Goal: Communication & Community: Answer question/provide support

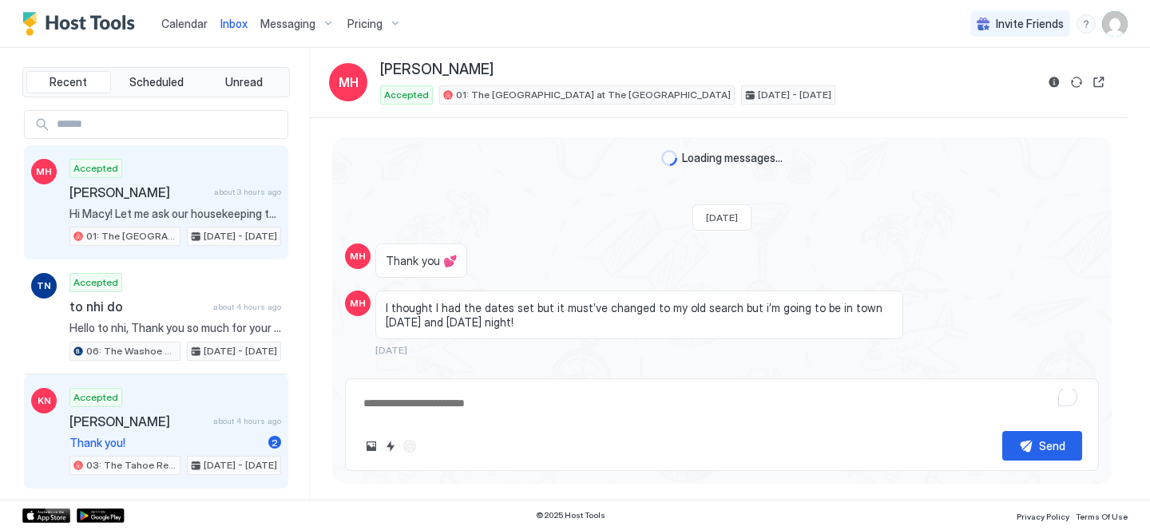
scroll to position [985, 0]
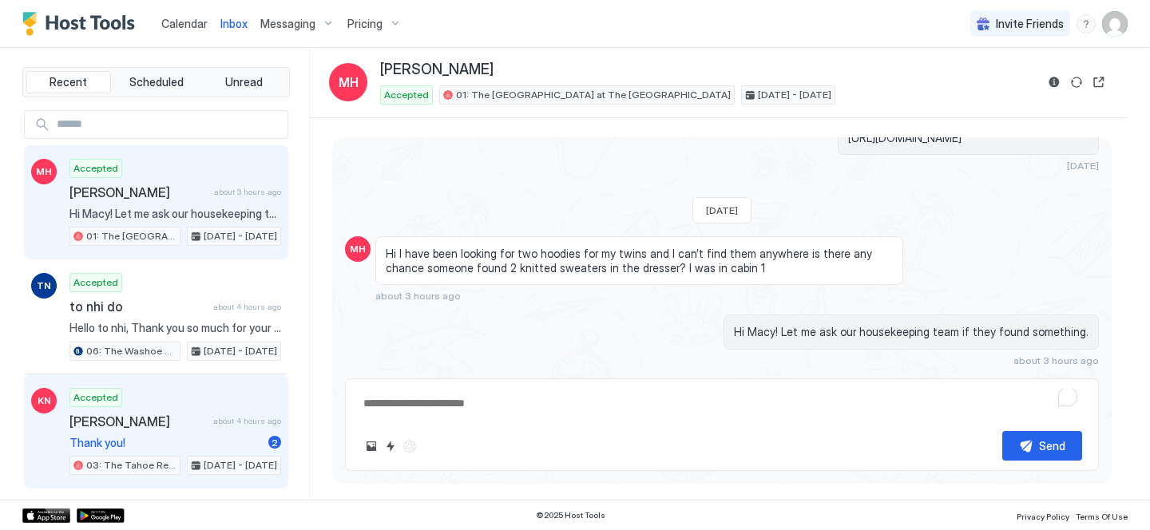
click at [152, 414] on span "[PERSON_NAME]" at bounding box center [137, 422] width 137 height 16
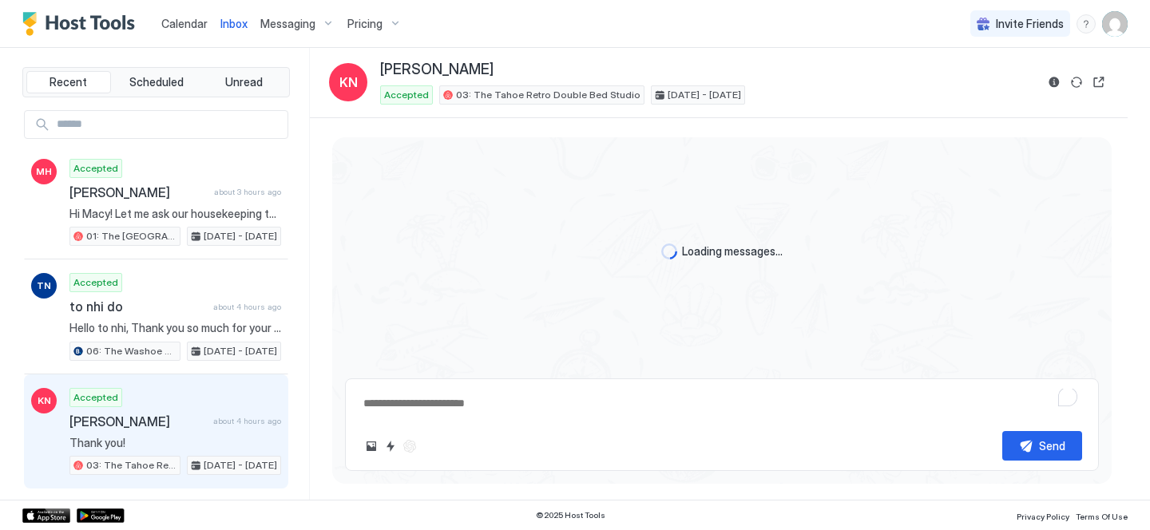
type textarea "*"
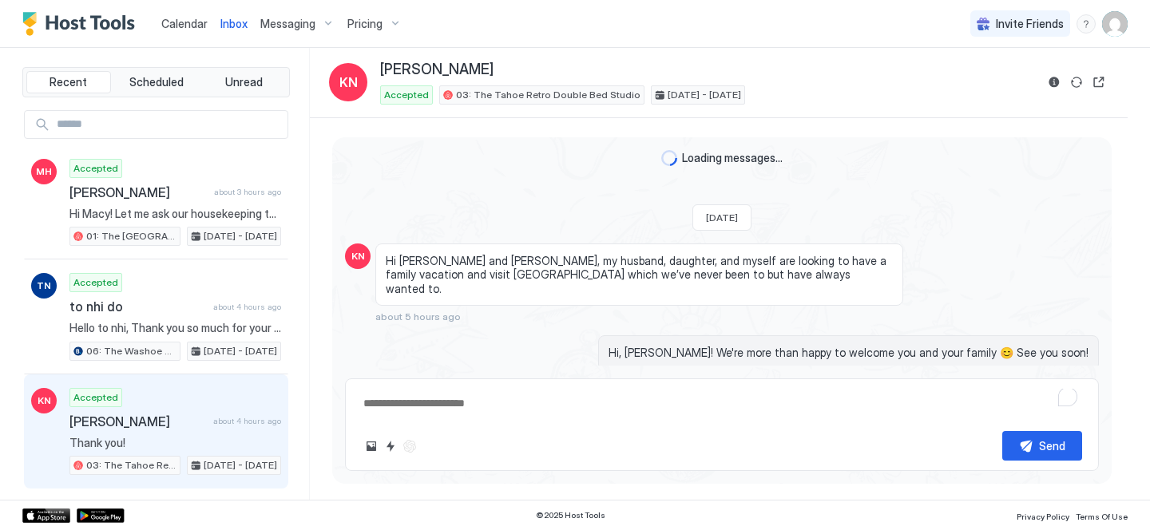
scroll to position [223, 0]
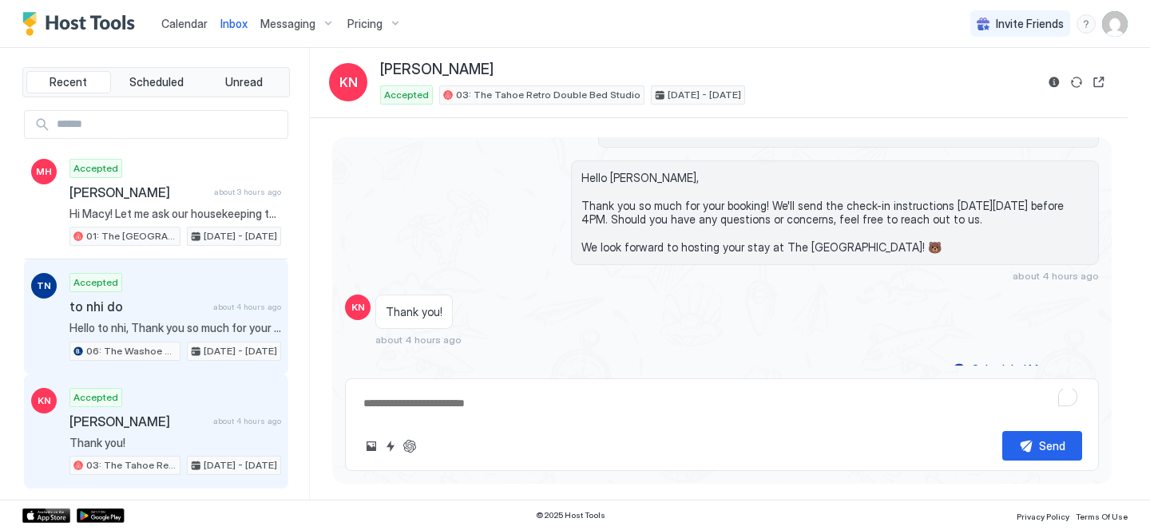
click at [177, 326] on span "Hello to nhi, Thank you so much for your booking! We'll send the check-in instr…" at bounding box center [175, 328] width 212 height 14
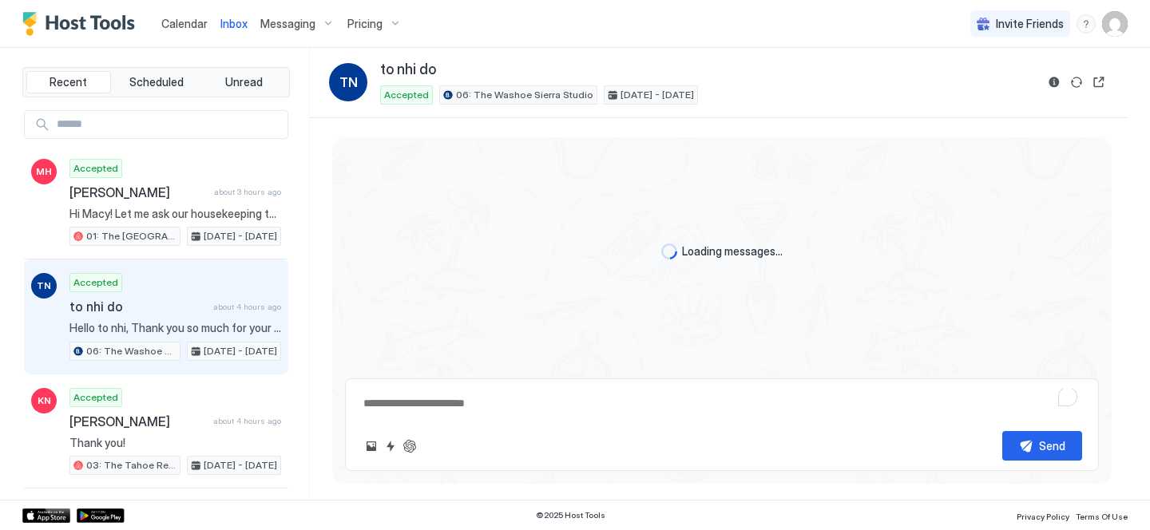
scroll to position [33, 0]
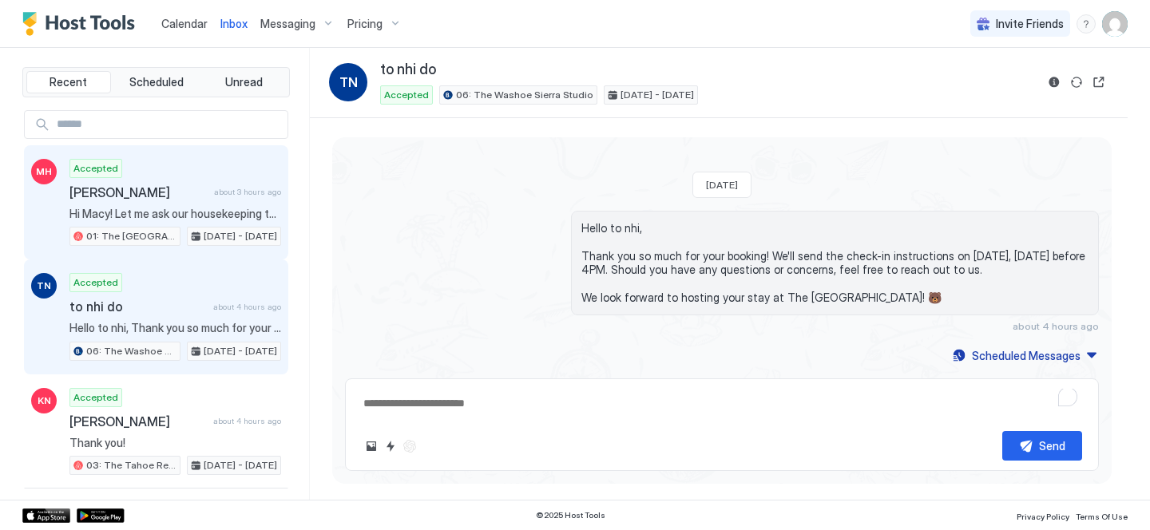
click at [207, 242] on span "[DATE] - [DATE]" at bounding box center [240, 236] width 73 height 14
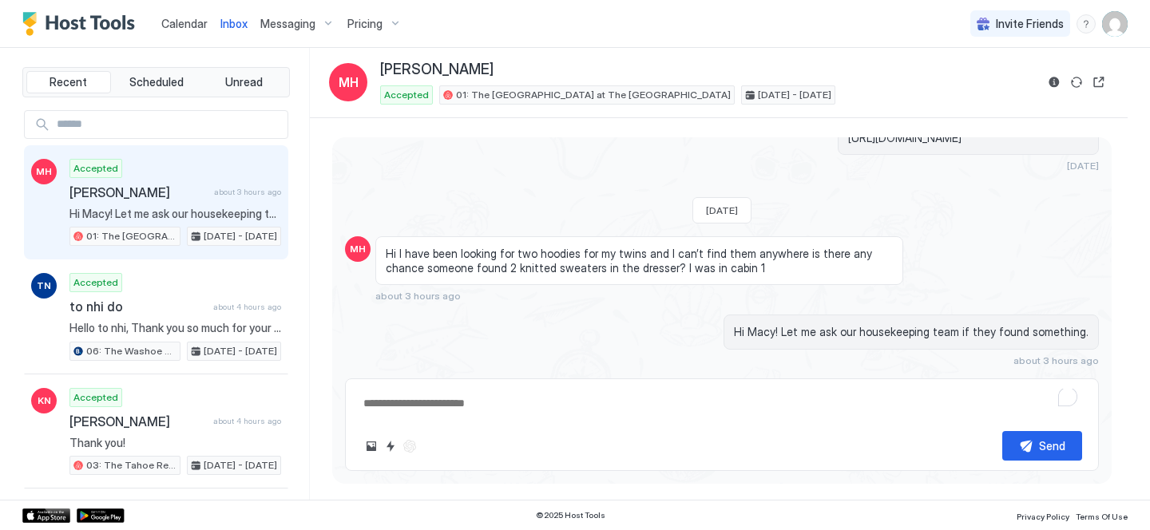
click at [174, 31] on link "Calendar" at bounding box center [184, 23] width 46 height 17
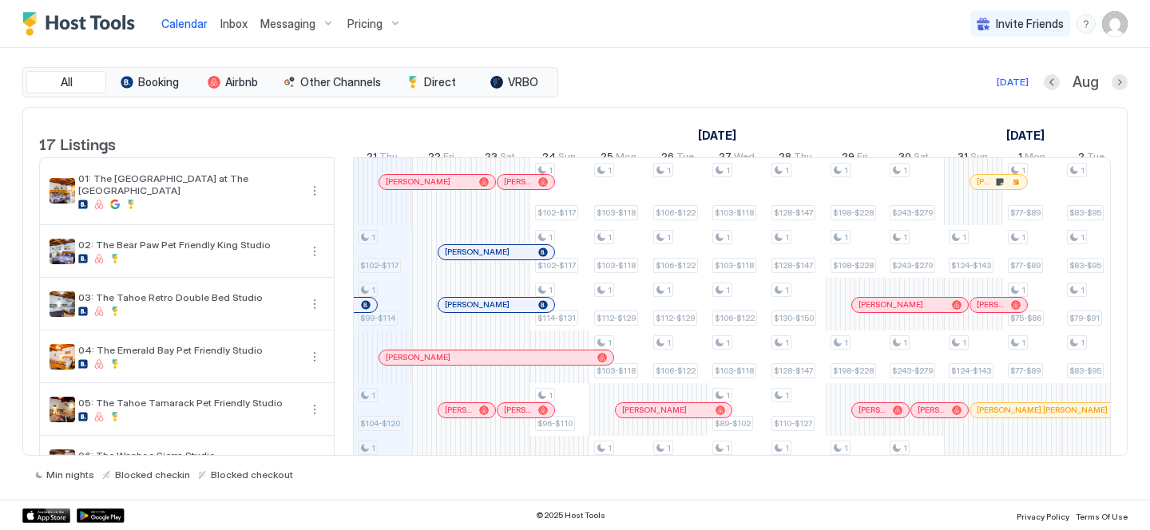
click at [228, 25] on span "Inbox" at bounding box center [233, 24] width 27 height 14
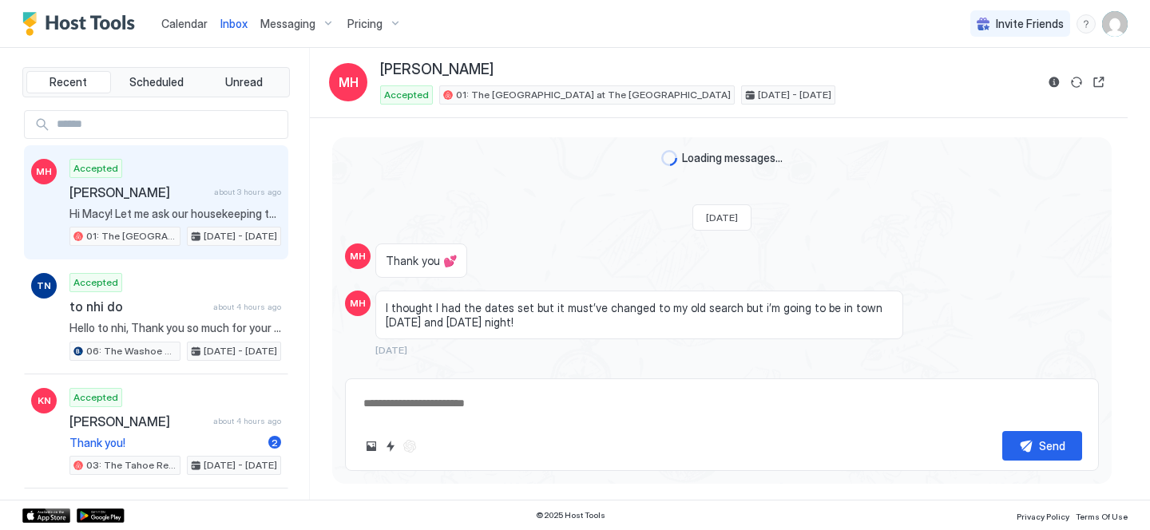
scroll to position [985, 0]
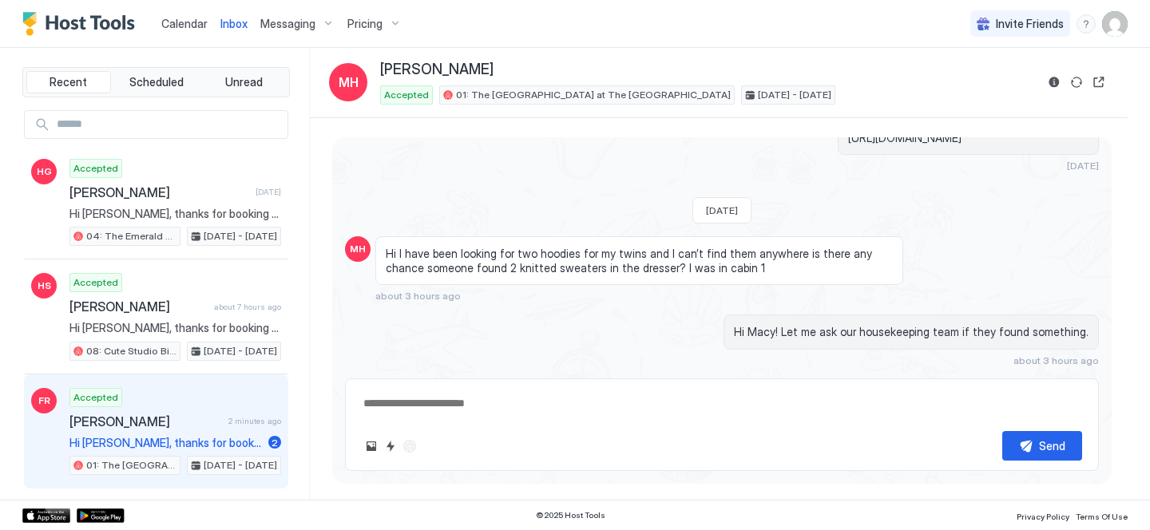
click at [161, 441] on span "Hi [PERSON_NAME], thanks for booking your stay with us! Details of your Booking…" at bounding box center [165, 443] width 192 height 14
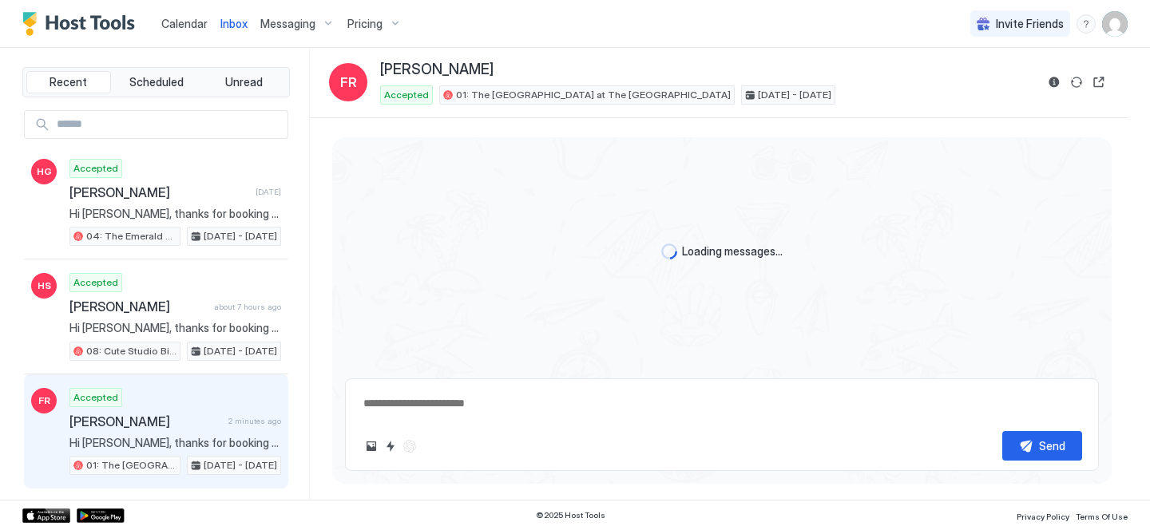
scroll to position [632, 0]
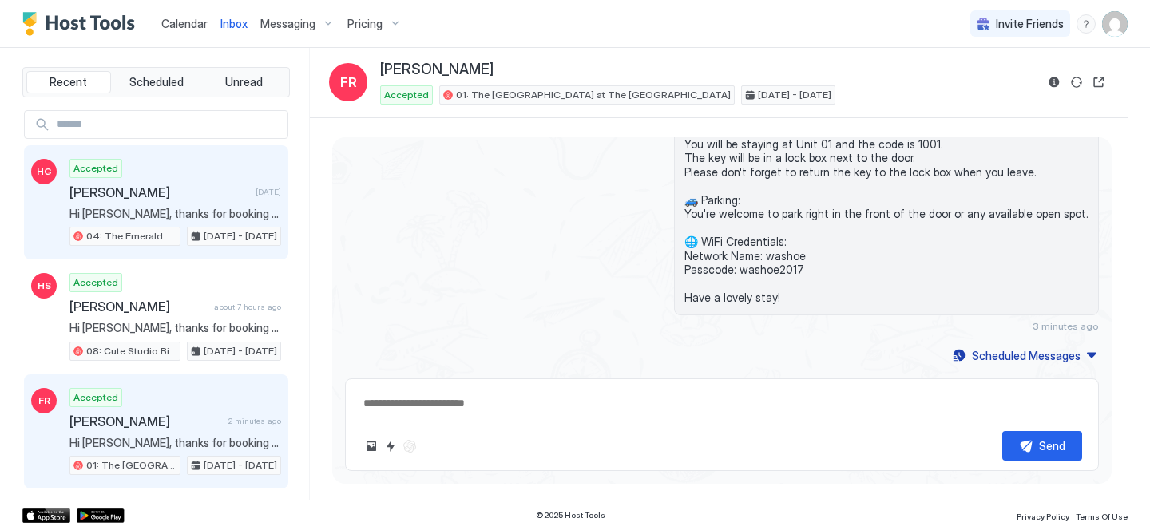
click at [199, 221] on div "Accepted [PERSON_NAME] [DATE] Hi [PERSON_NAME], thanks for booking your stay wi…" at bounding box center [175, 203] width 212 height 88
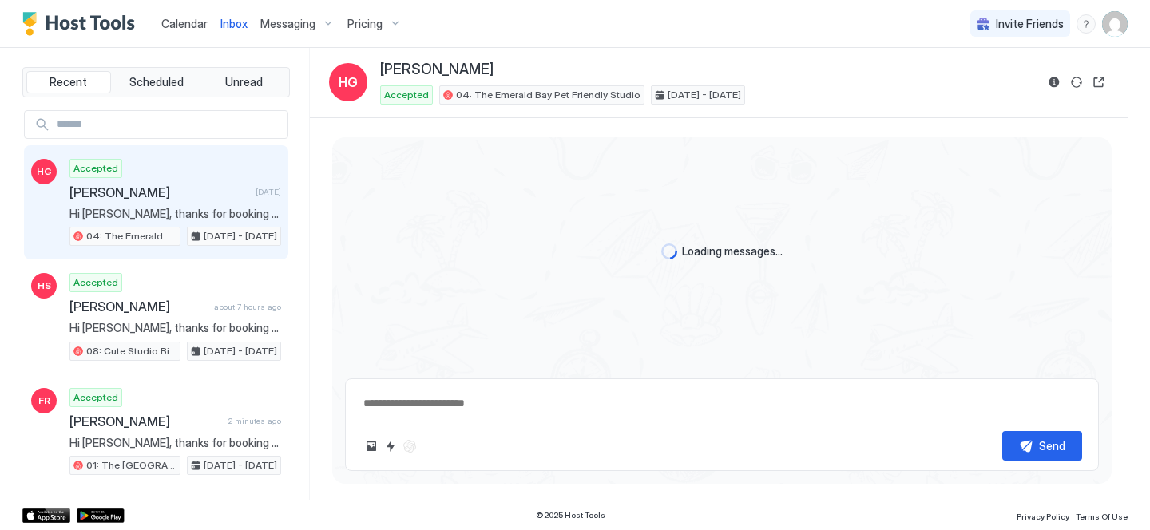
scroll to position [569, 0]
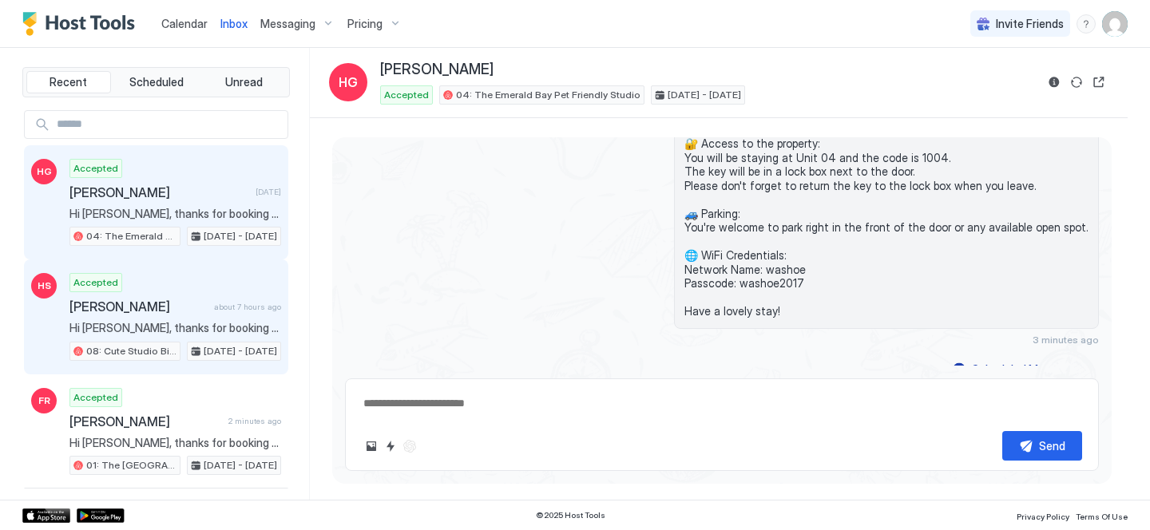
click at [204, 315] on div "Accepted [PERSON_NAME] about 7 hours ago Hi [PERSON_NAME], thanks for booking y…" at bounding box center [175, 317] width 212 height 88
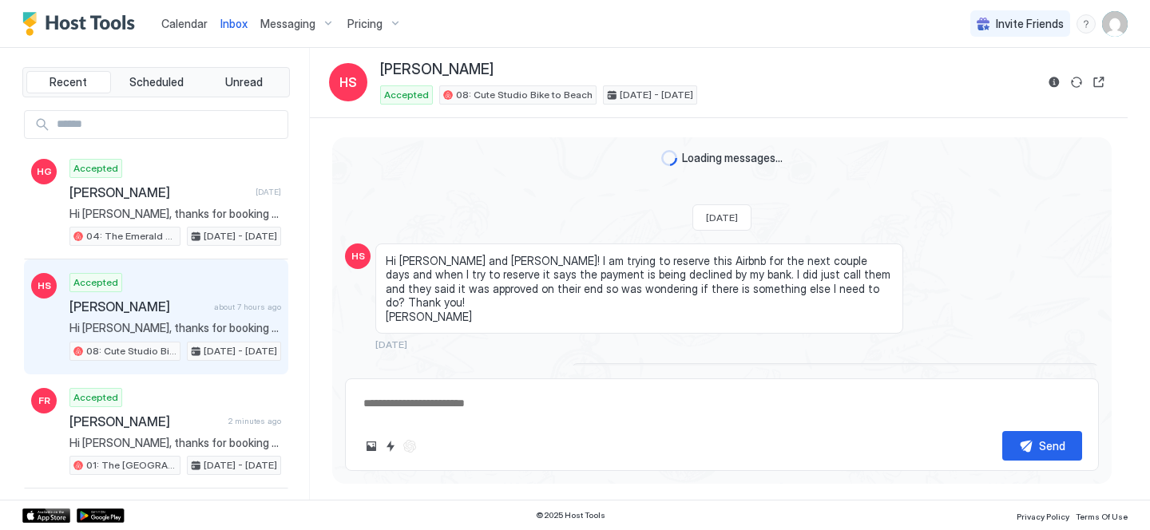
scroll to position [1690, 0]
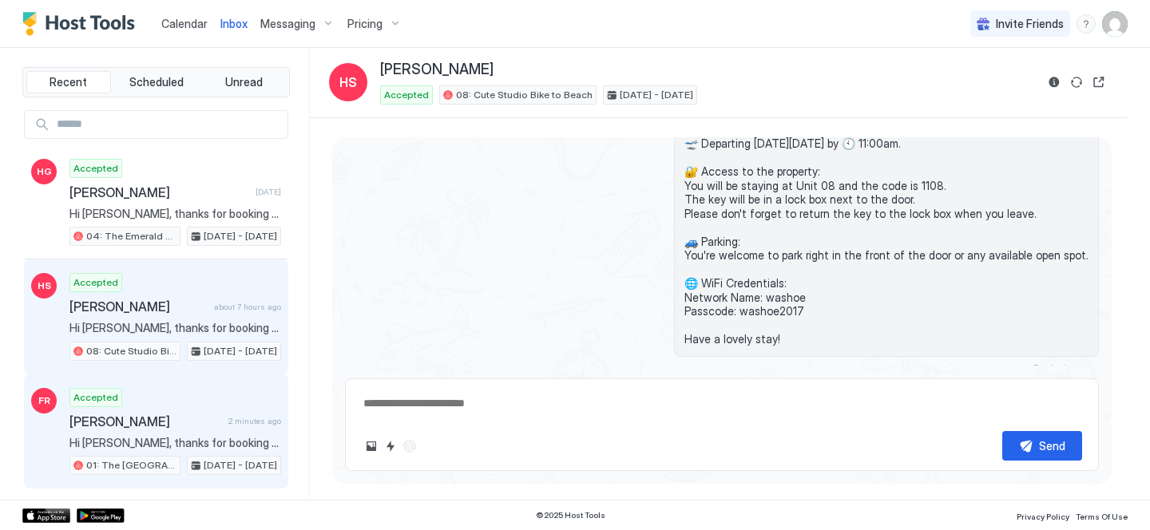
click at [205, 428] on span "[PERSON_NAME]" at bounding box center [145, 422] width 153 height 16
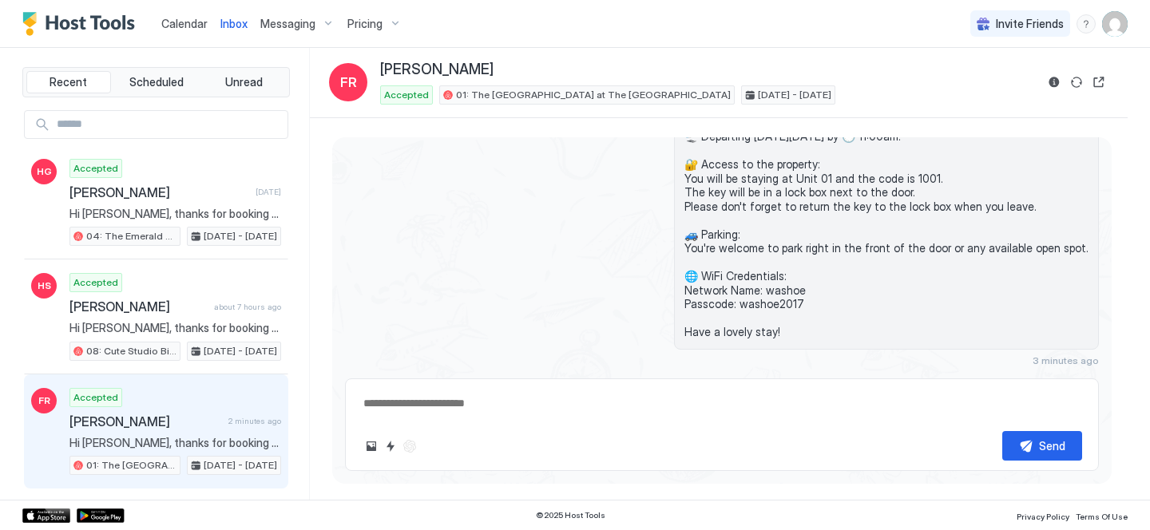
scroll to position [632, 0]
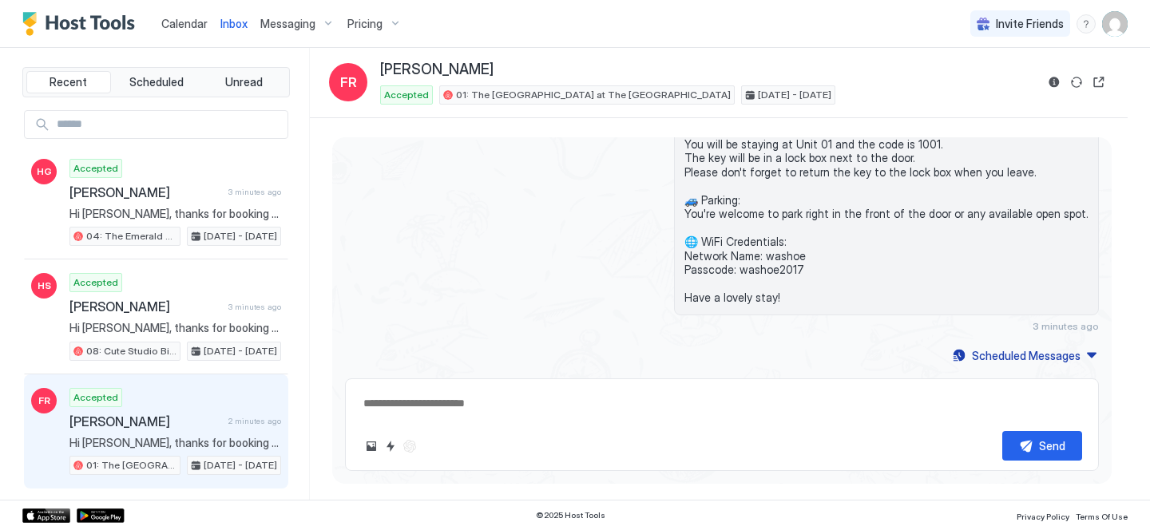
click at [169, 438] on span "Hi [PERSON_NAME], thanks for booking your stay with us! Details of your Booking…" at bounding box center [175, 443] width 212 height 14
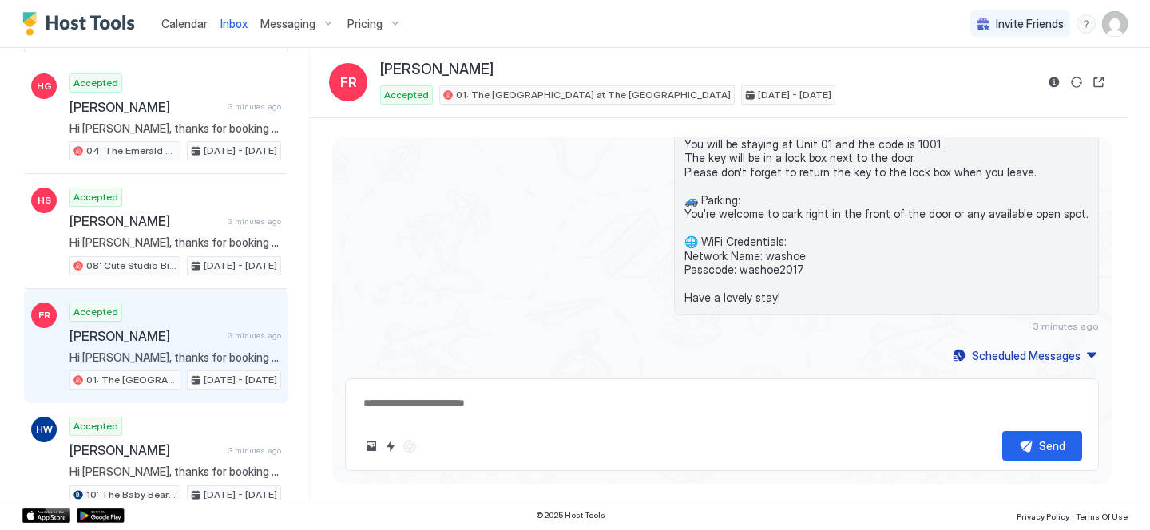
scroll to position [109, 0]
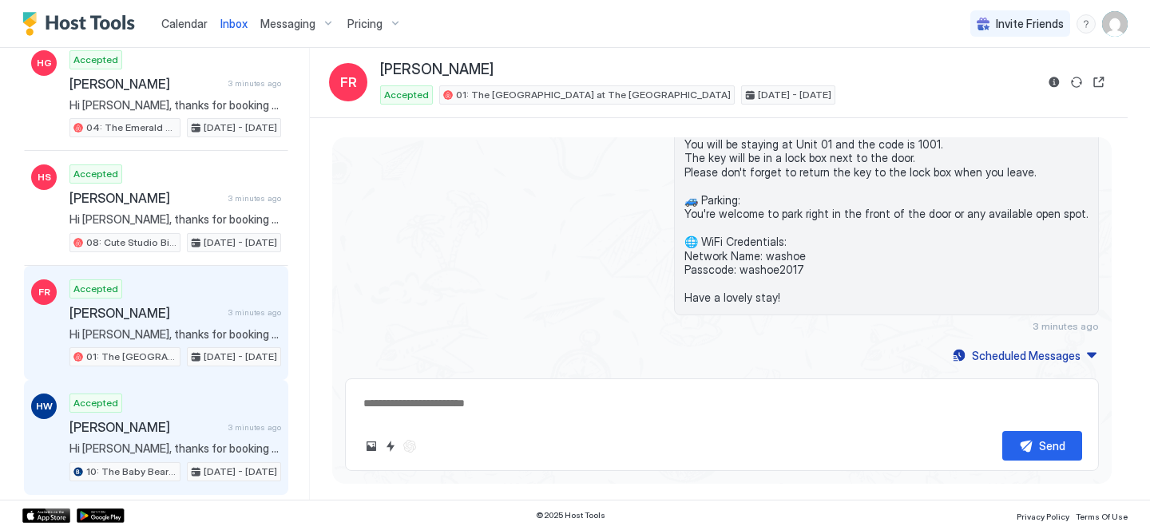
click at [167, 431] on span "[PERSON_NAME]" at bounding box center [145, 427] width 153 height 16
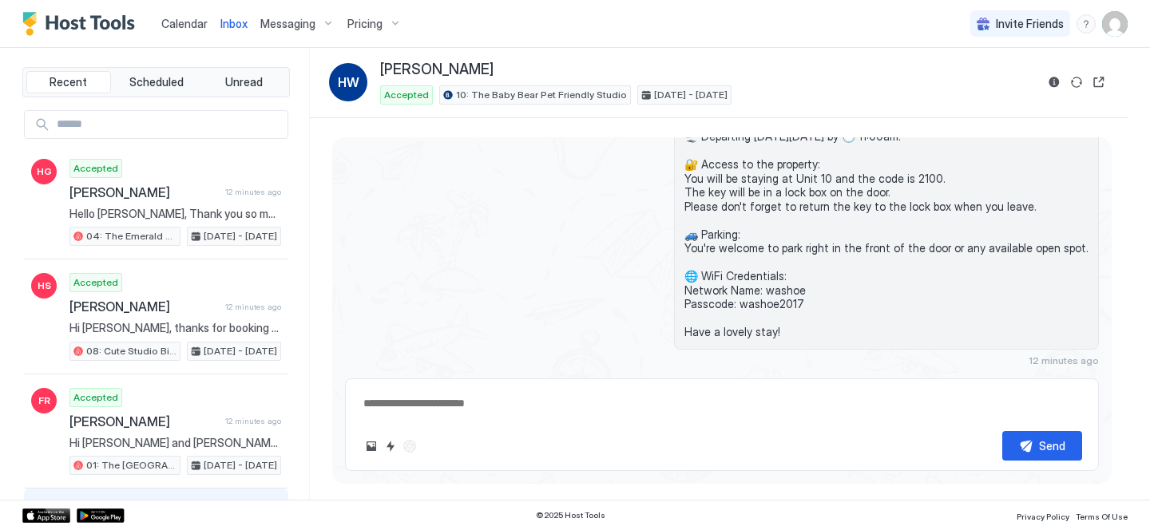
click at [204, 26] on span "Calendar" at bounding box center [184, 24] width 46 height 14
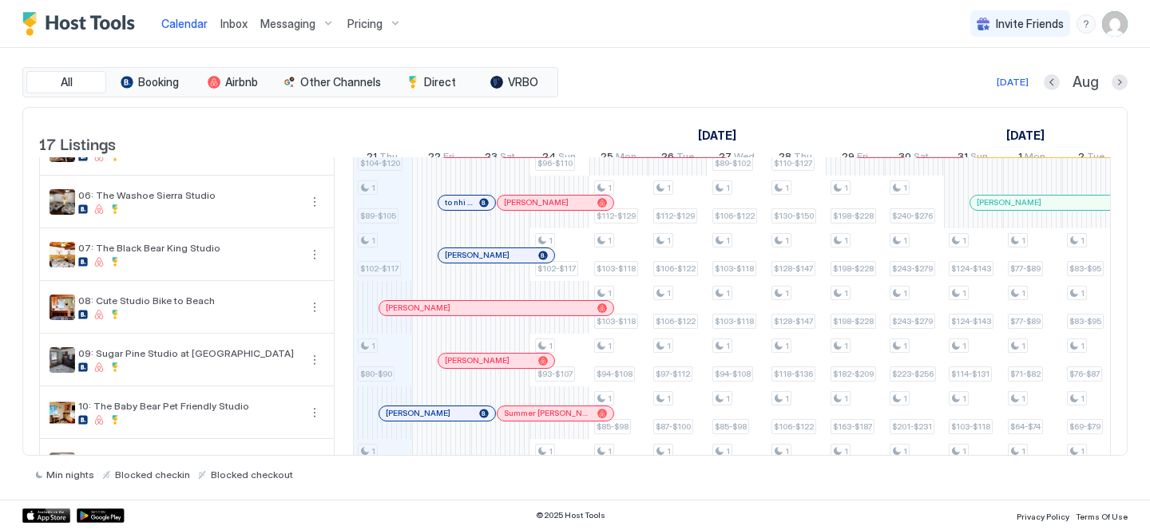
scroll to position [265, 0]
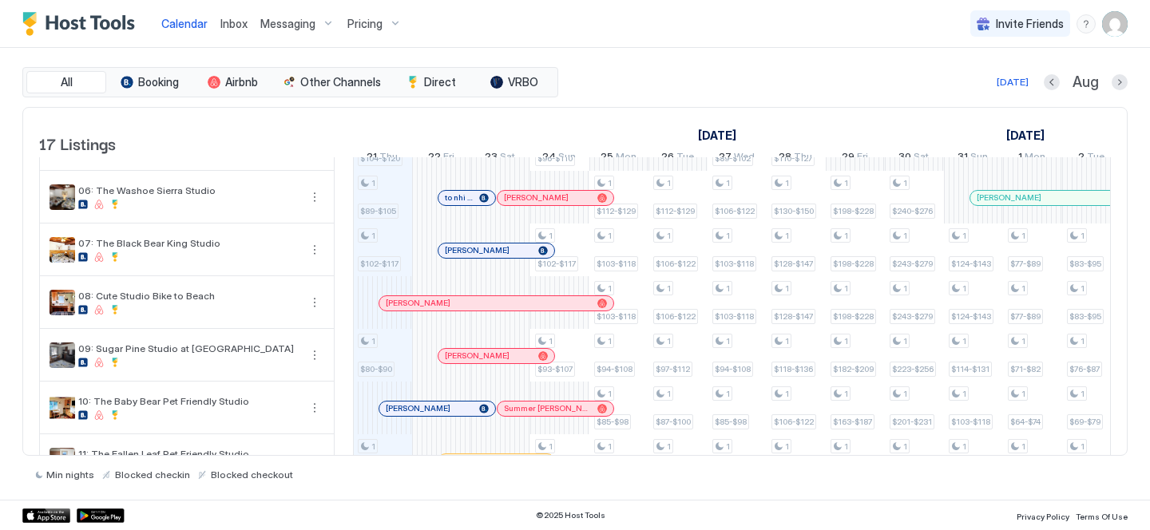
click at [468, 204] on div at bounding box center [468, 198] width 13 height 13
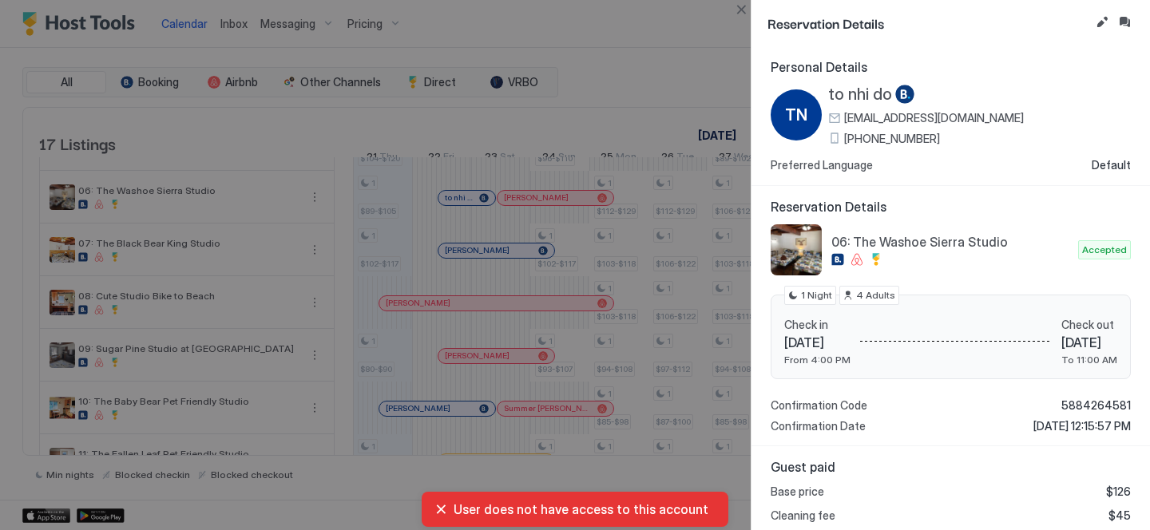
click at [866, 137] on span "[PHONE_NUMBER]" at bounding box center [892, 139] width 96 height 14
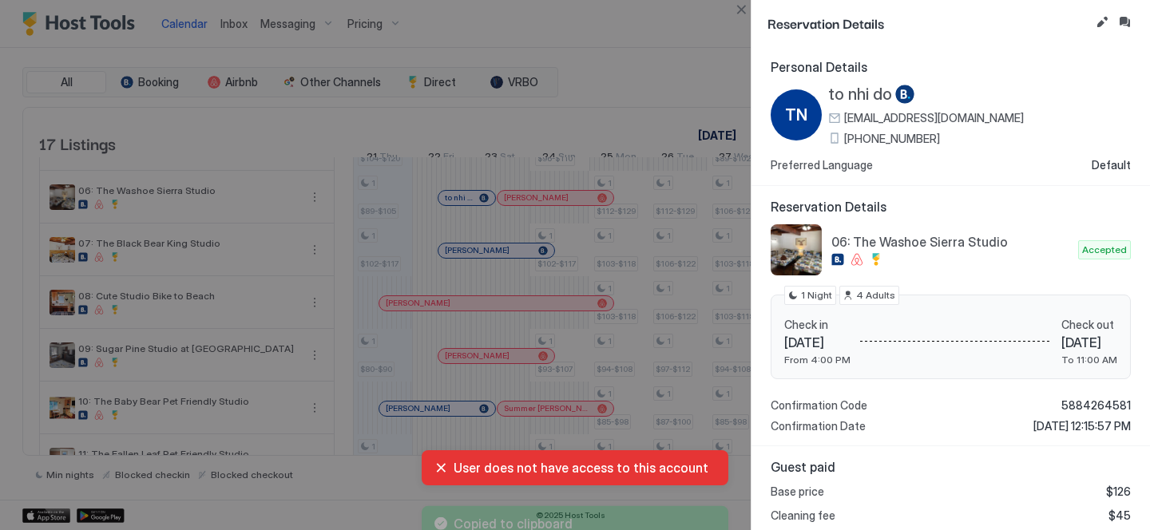
click at [425, 268] on div at bounding box center [575, 265] width 1150 height 530
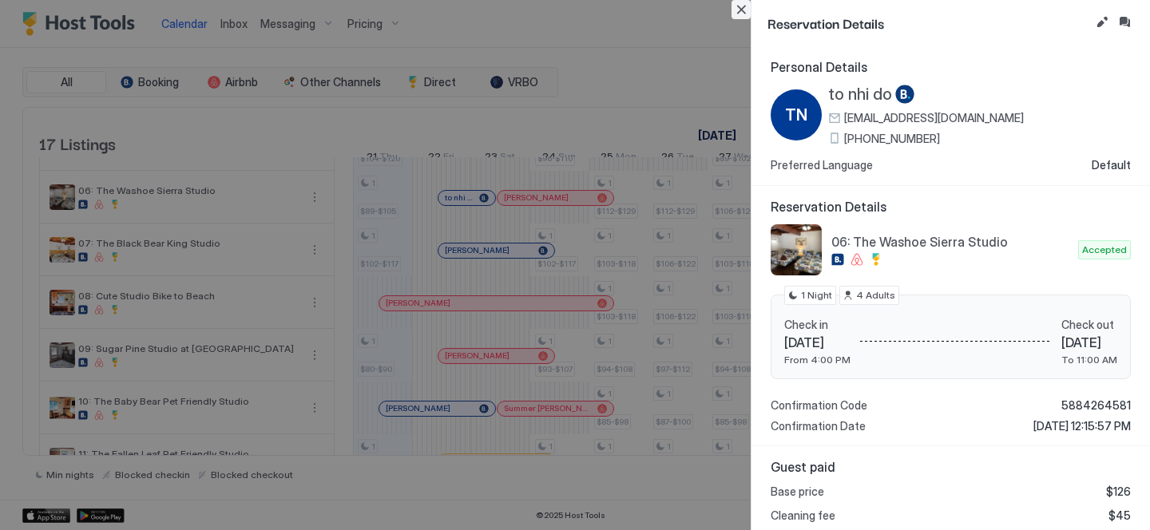
click at [735, 13] on button "Close" at bounding box center [740, 9] width 19 height 19
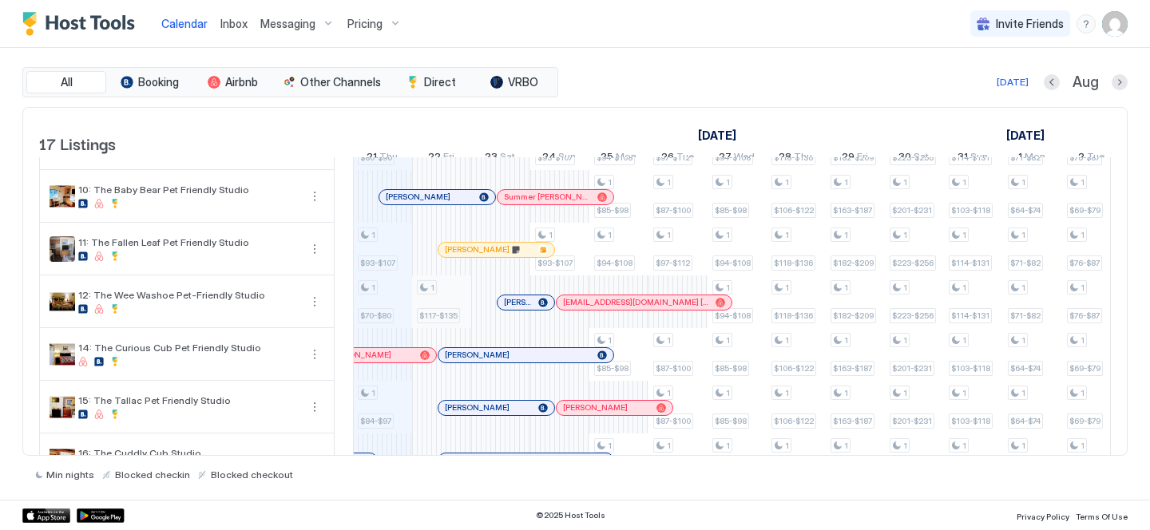
scroll to position [627, 0]
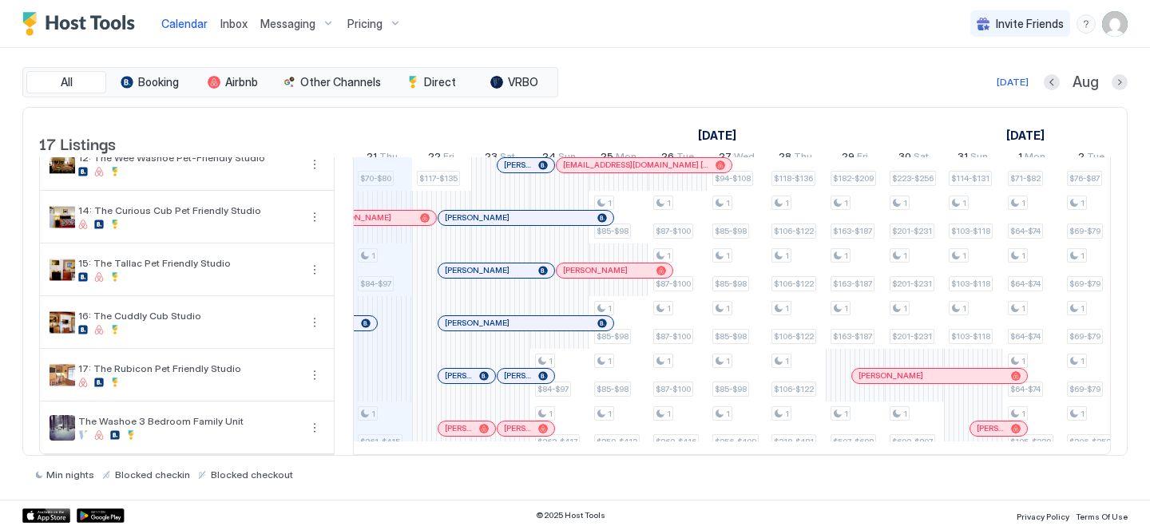
click at [455, 376] on div at bounding box center [455, 376] width 13 height 13
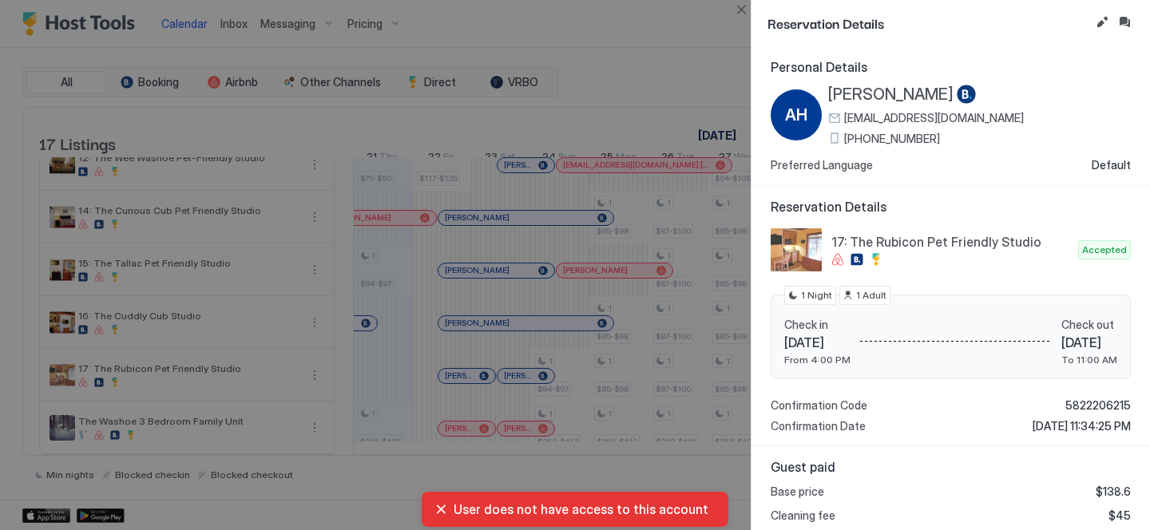
click at [878, 134] on span "[PHONE_NUMBER]" at bounding box center [892, 139] width 96 height 14
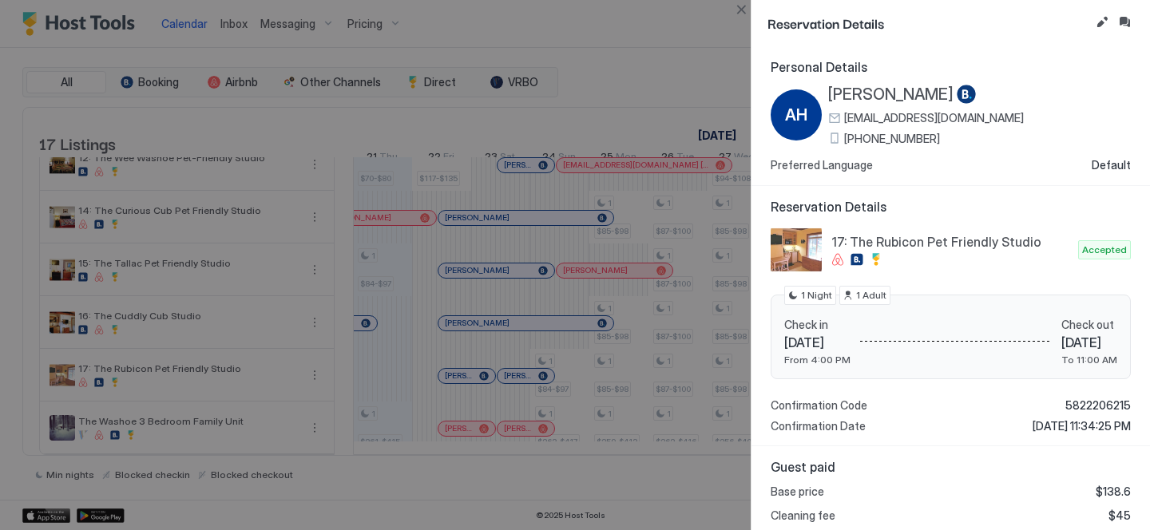
click at [487, 152] on div at bounding box center [575, 265] width 1150 height 530
click at [743, 10] on button "Close" at bounding box center [740, 9] width 19 height 19
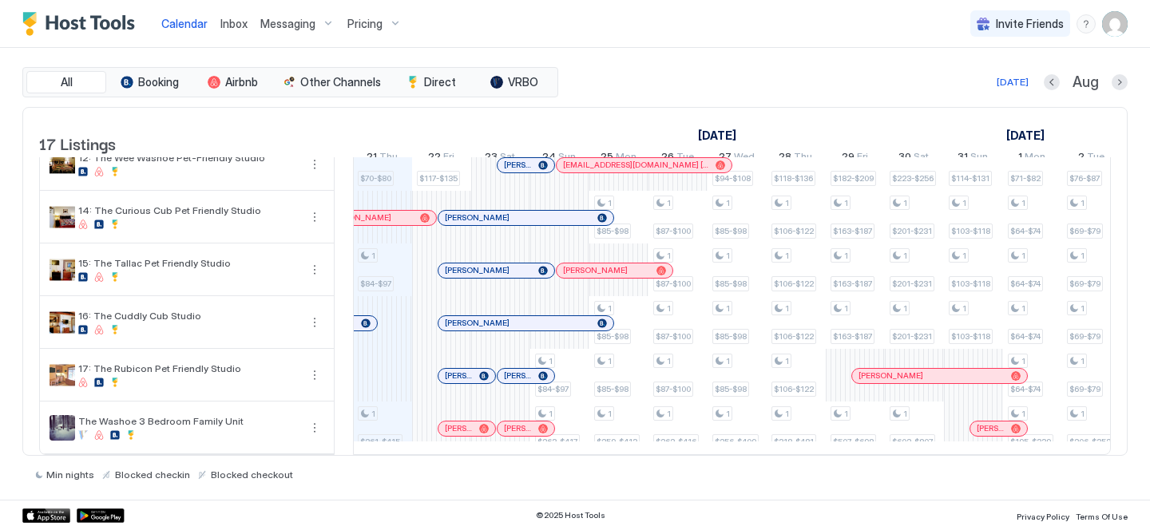
click at [452, 320] on div at bounding box center [452, 323] width 13 height 13
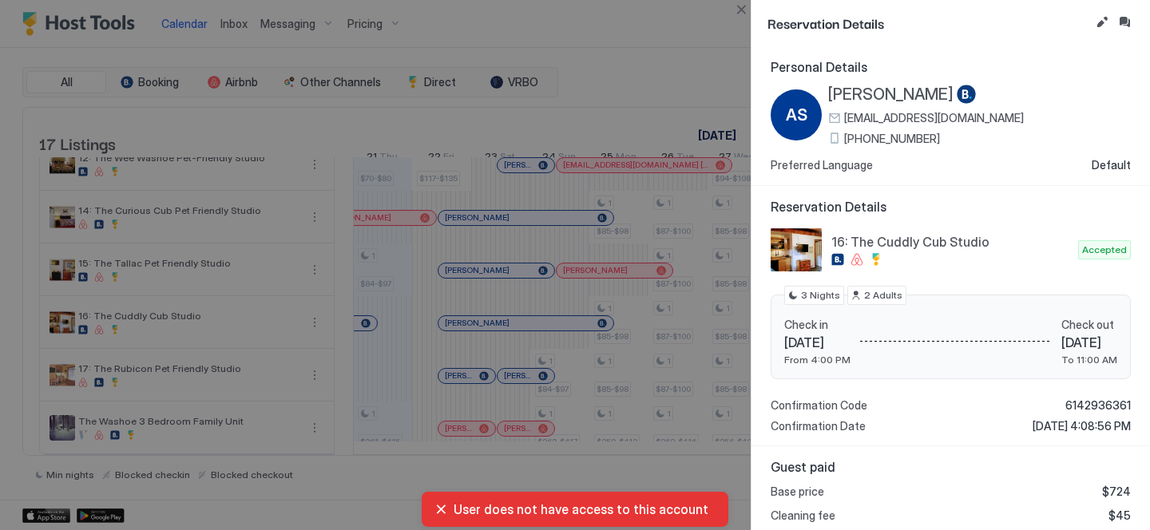
click at [874, 147] on div "AS Aisling Scott [EMAIL_ADDRESS][DOMAIN_NAME] [PHONE_NUMBER] Preferred Language…" at bounding box center [951, 129] width 360 height 88
click at [874, 139] on span "[PHONE_NUMBER]" at bounding box center [892, 139] width 96 height 14
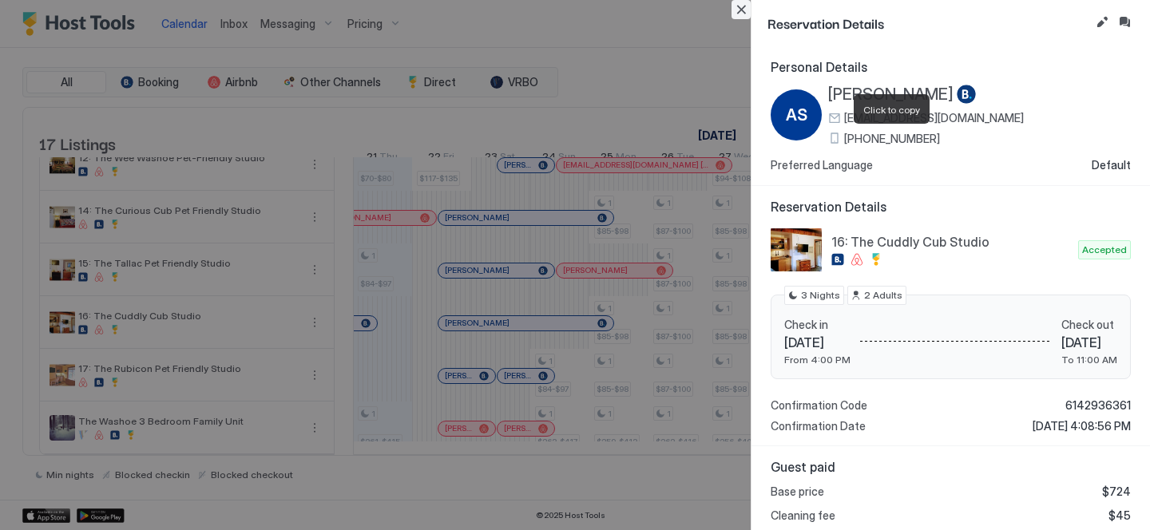
click at [741, 2] on button "Close" at bounding box center [740, 9] width 19 height 19
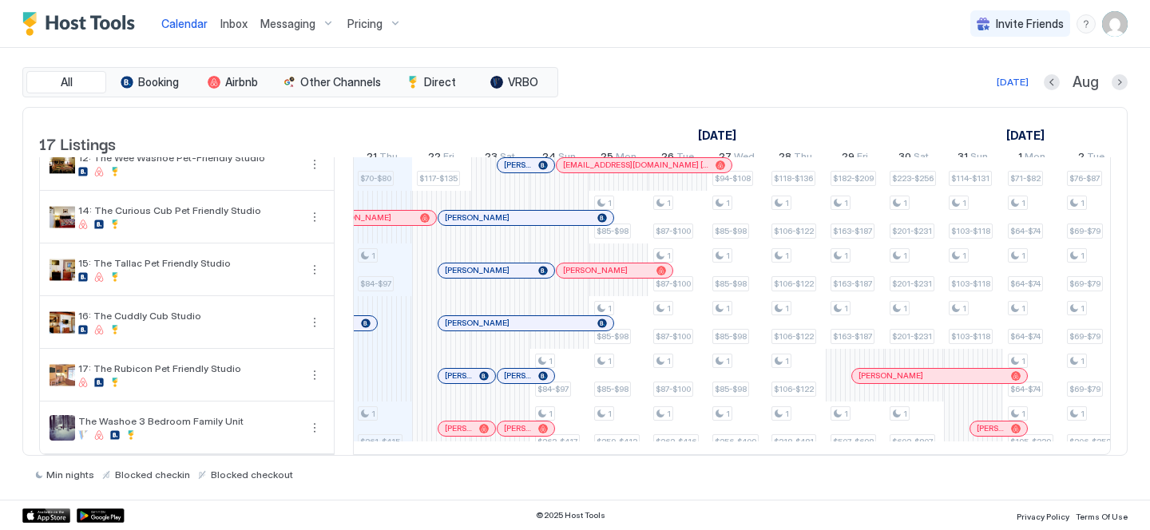
click at [470, 271] on div at bounding box center [469, 270] width 13 height 13
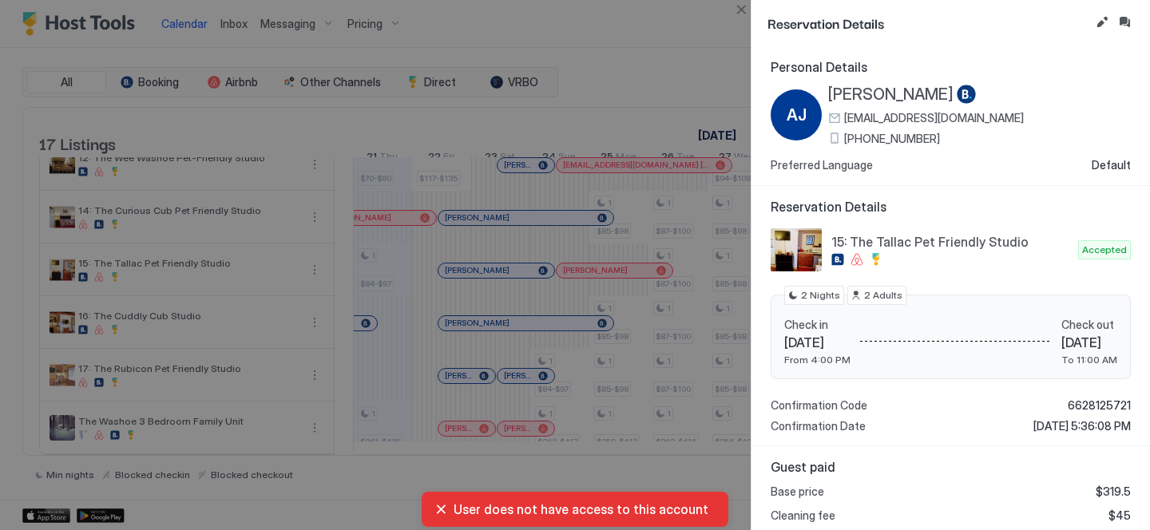
click at [871, 140] on span "[PHONE_NUMBER]" at bounding box center [892, 139] width 96 height 14
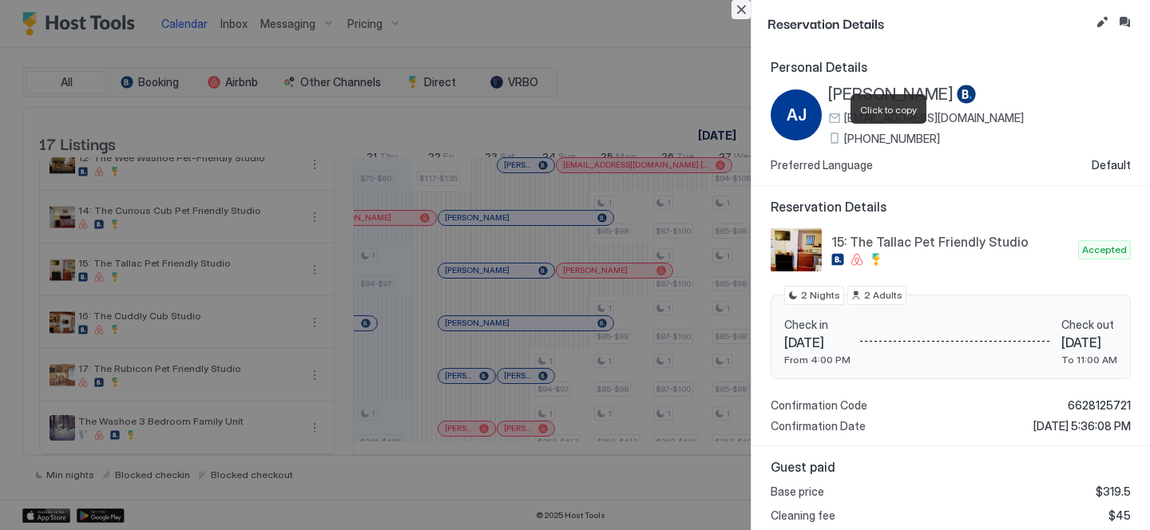
click at [739, 10] on button "Close" at bounding box center [740, 9] width 19 height 19
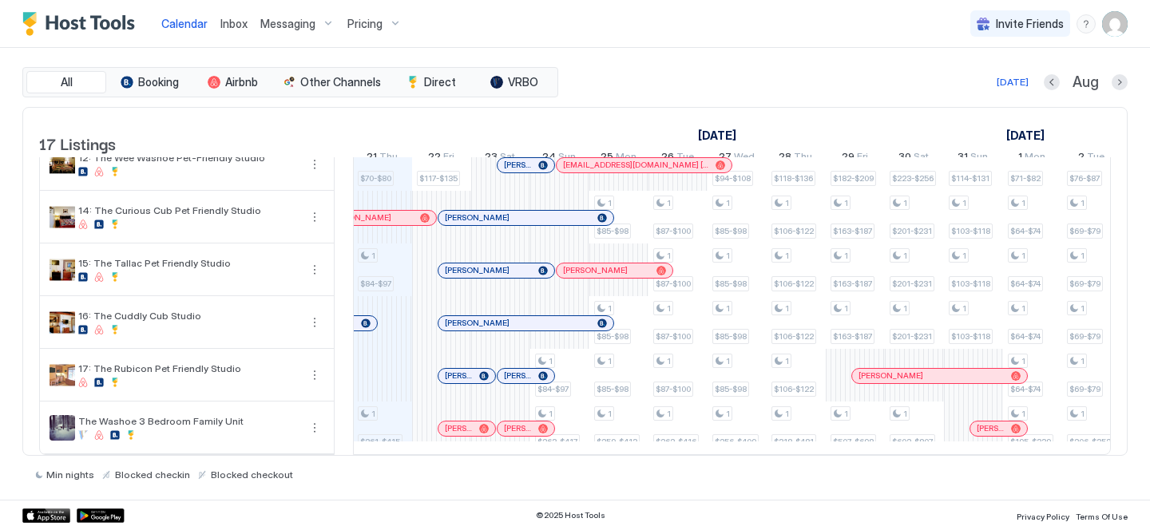
click at [519, 375] on div at bounding box center [512, 376] width 13 height 13
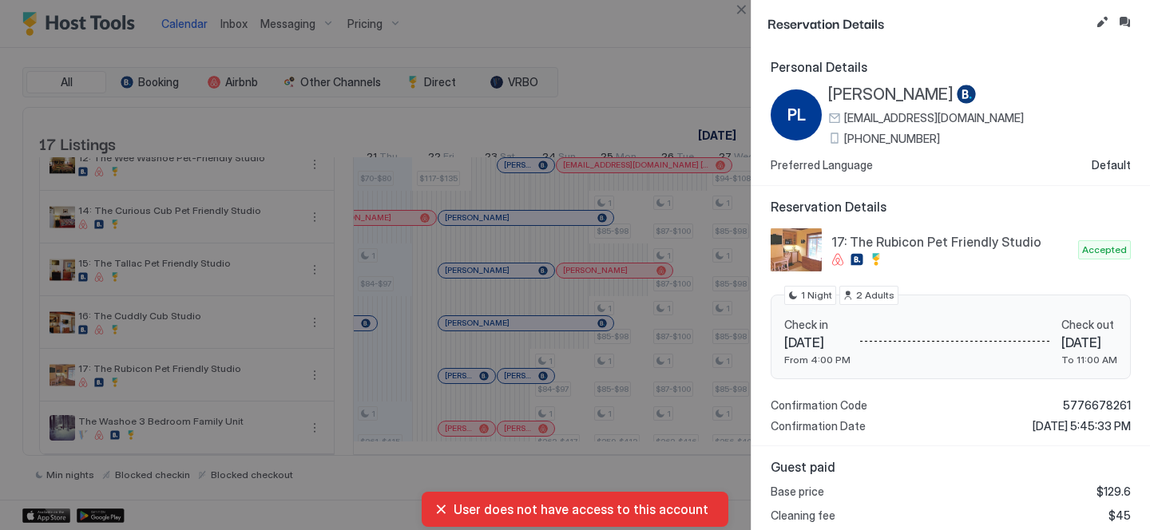
click at [890, 141] on span "[PHONE_NUMBER]" at bounding box center [892, 139] width 96 height 14
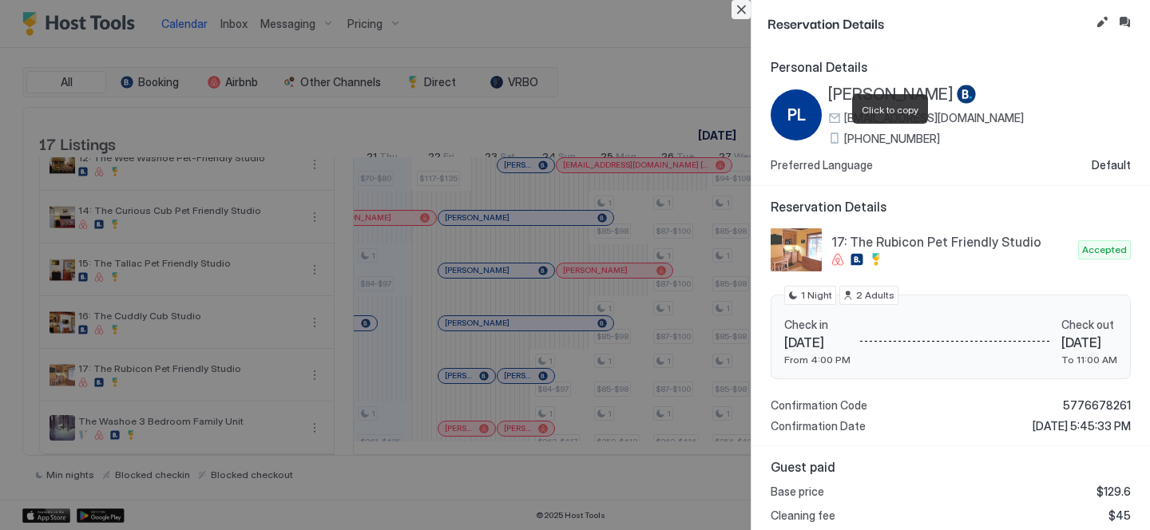
click at [741, 7] on button "Close" at bounding box center [740, 9] width 19 height 19
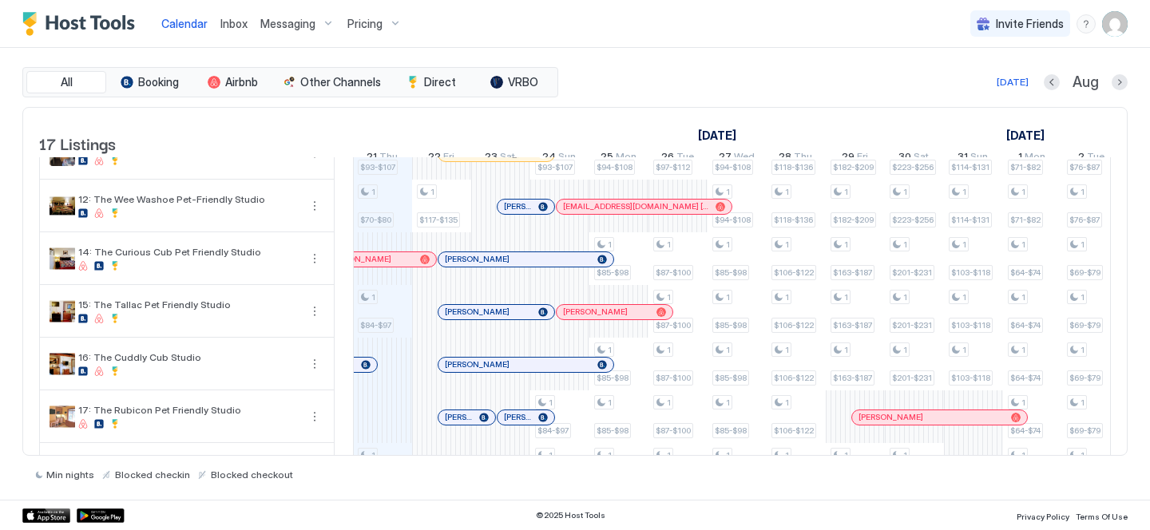
scroll to position [513, 0]
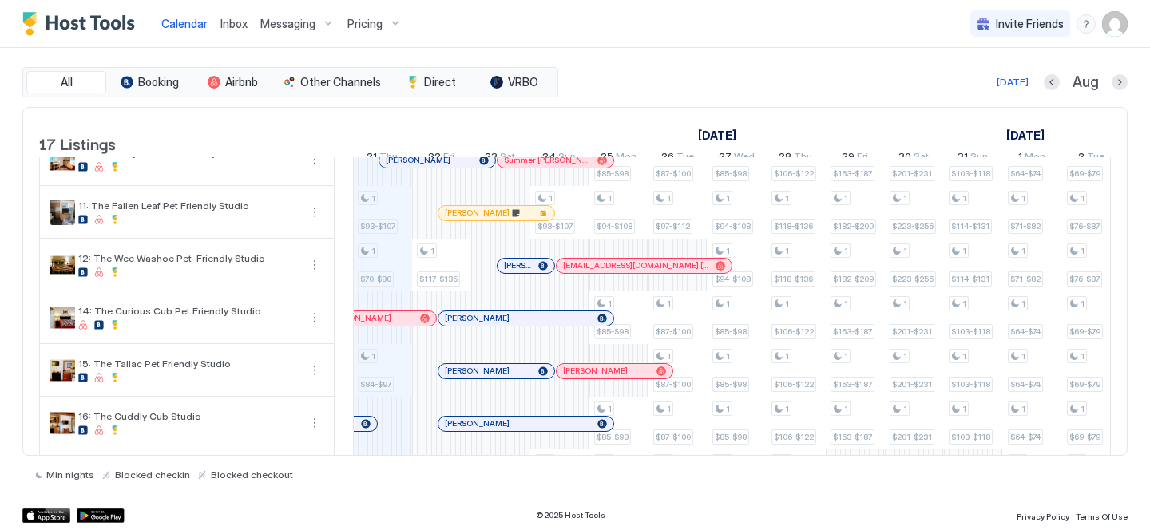
click at [465, 325] on div at bounding box center [464, 318] width 13 height 13
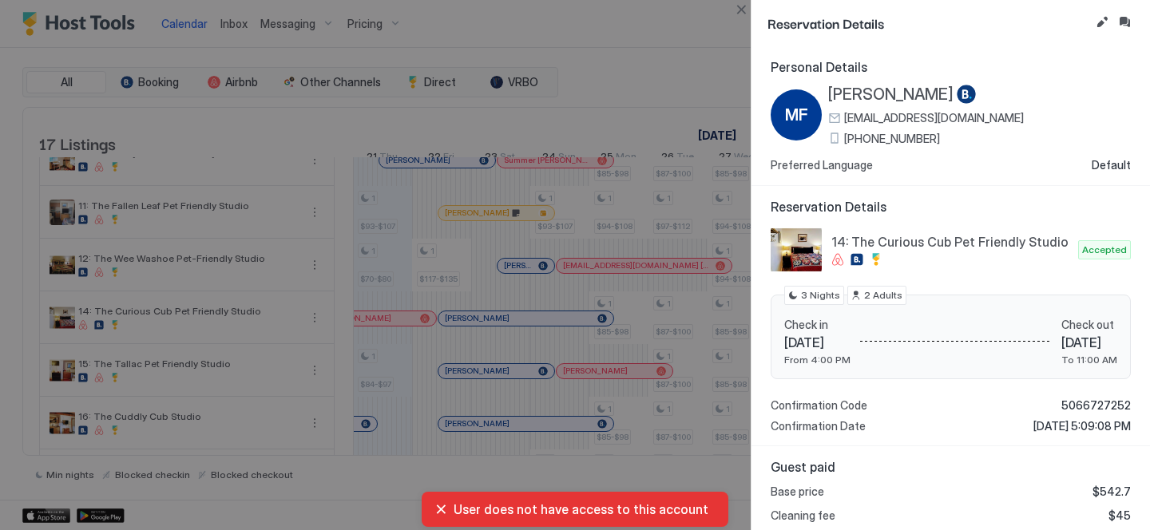
click at [904, 141] on span "[PHONE_NUMBER]" at bounding box center [892, 139] width 96 height 14
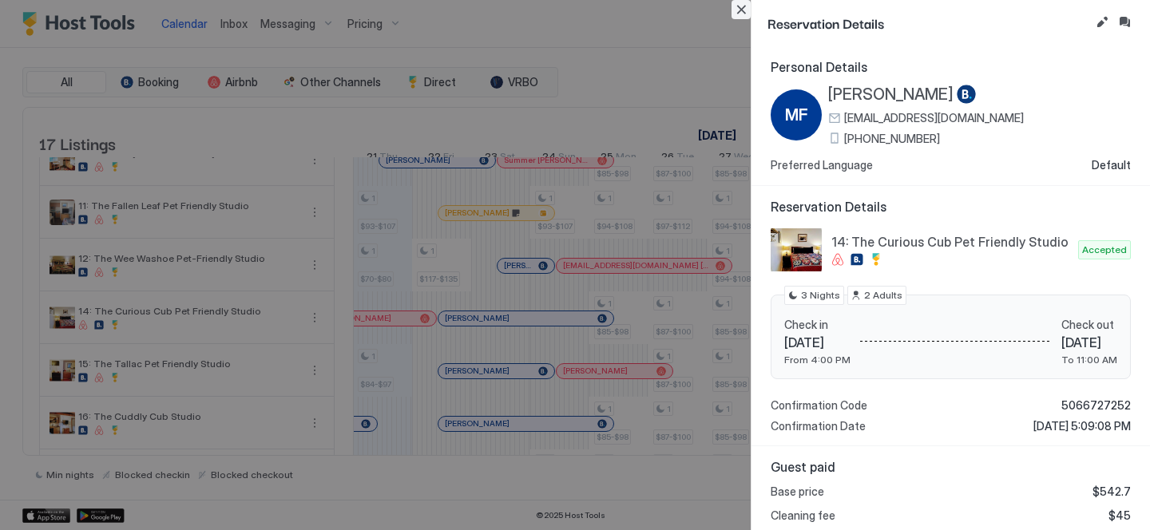
click at [733, 6] on button "Close" at bounding box center [740, 9] width 19 height 19
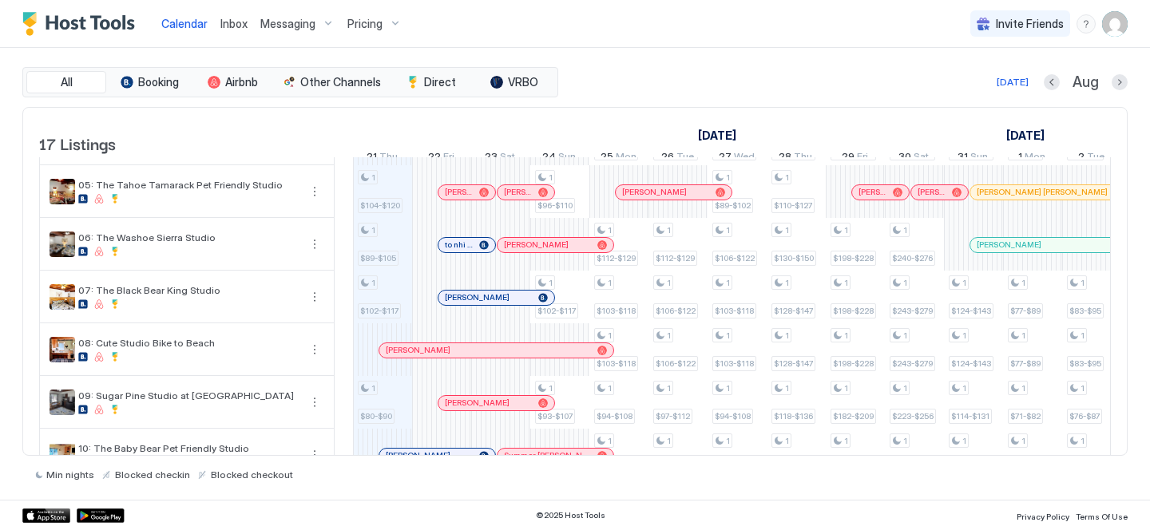
scroll to position [215, 0]
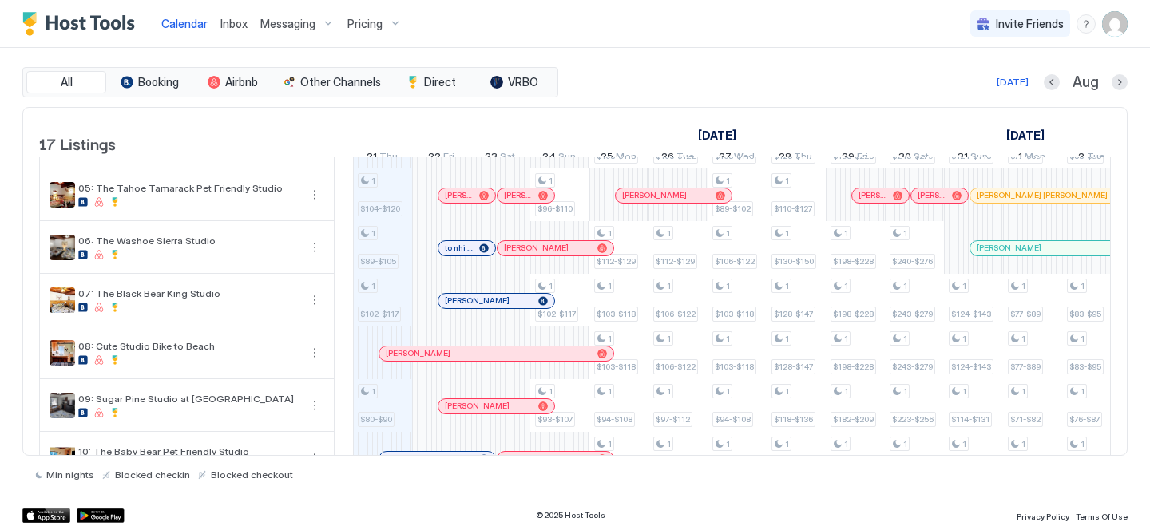
click at [481, 307] on div at bounding box center [480, 301] width 13 height 13
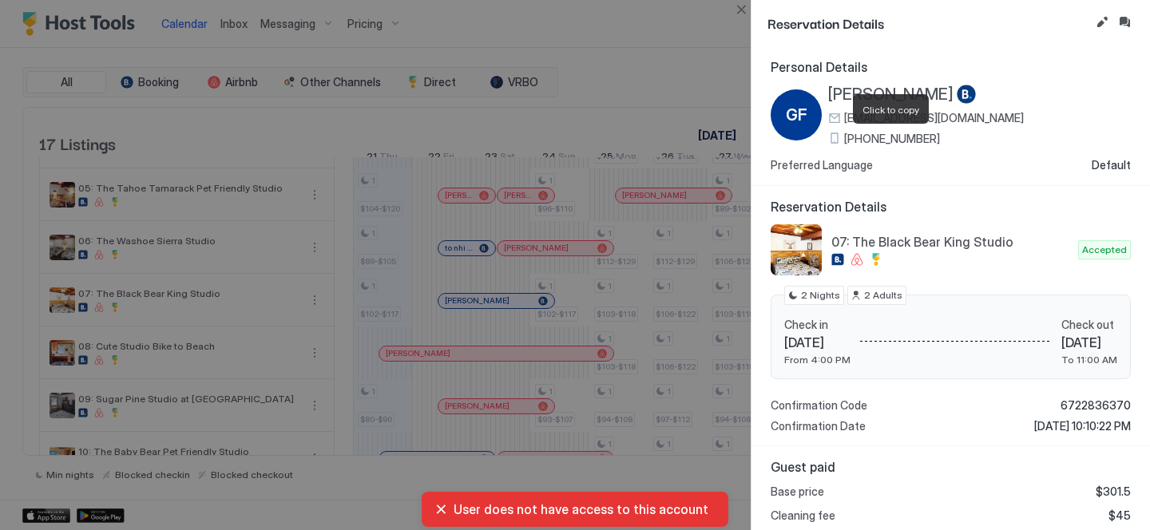
click at [858, 136] on span "[PHONE_NUMBER]" at bounding box center [892, 139] width 96 height 14
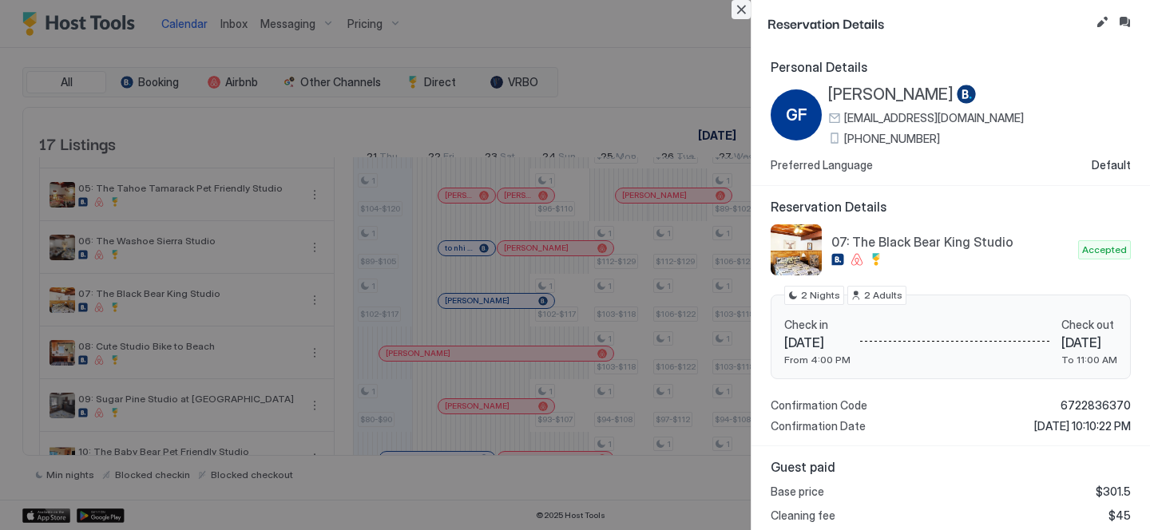
click at [737, 7] on button "Close" at bounding box center [740, 9] width 19 height 19
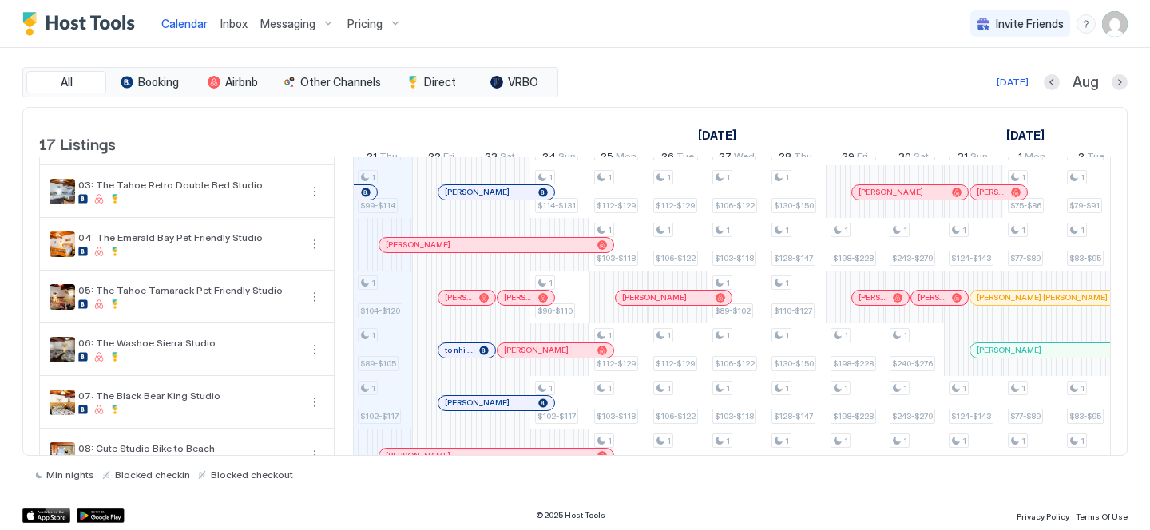
scroll to position [0, 0]
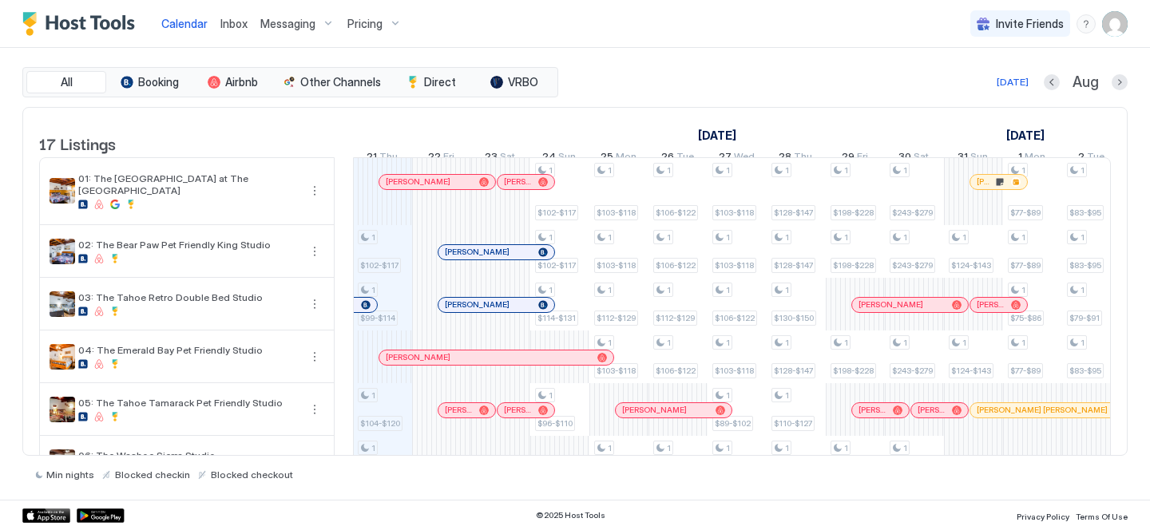
click at [485, 259] on div at bounding box center [491, 252] width 13 height 13
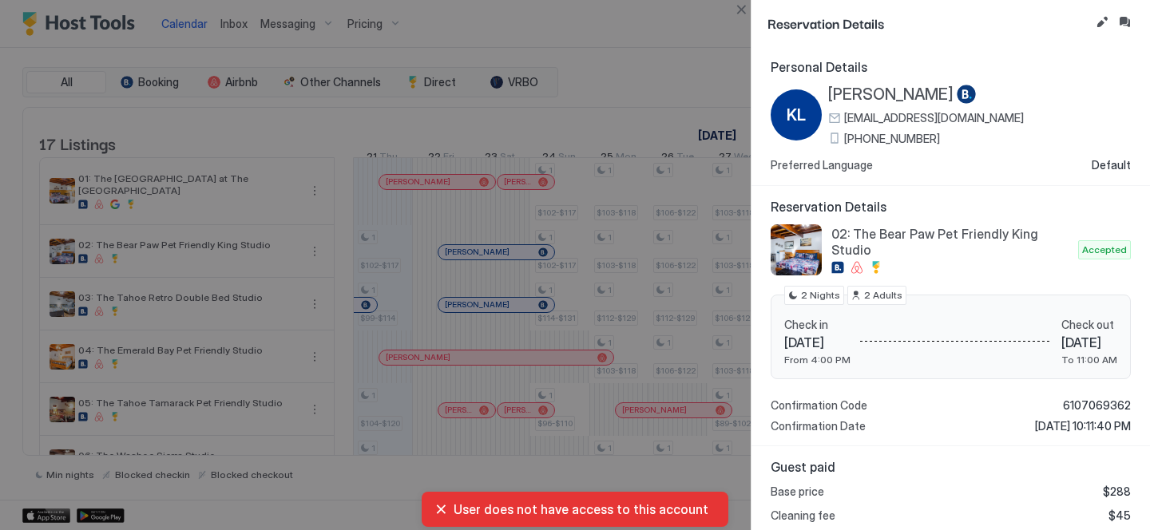
click at [866, 145] on div "KL [PERSON_NAME] [EMAIL_ADDRESS][DOMAIN_NAME] [PHONE_NUMBER] Preferred Language…" at bounding box center [951, 129] width 360 height 88
click at [861, 137] on span "[PHONE_NUMBER]" at bounding box center [892, 139] width 96 height 14
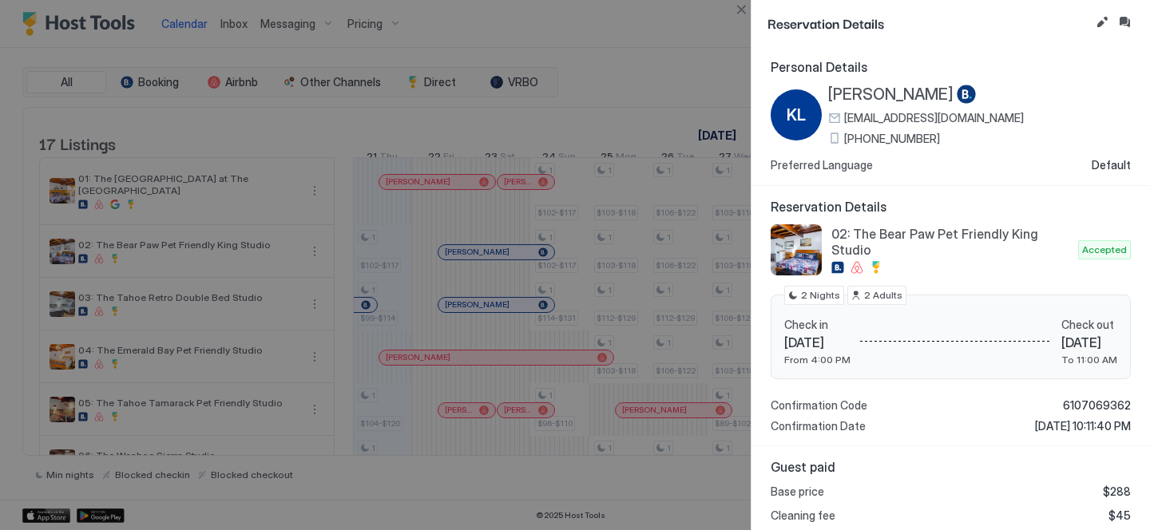
click at [887, 100] on span "[PERSON_NAME]" at bounding box center [890, 95] width 125 height 20
click at [1120, 28] on button "Inbox" at bounding box center [1124, 22] width 19 height 19
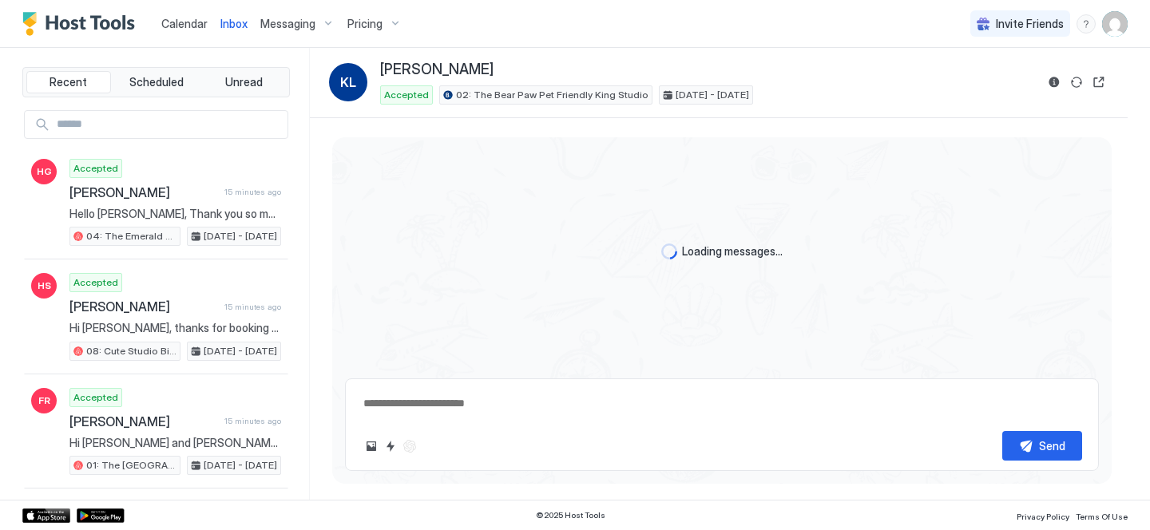
scroll to position [33, 0]
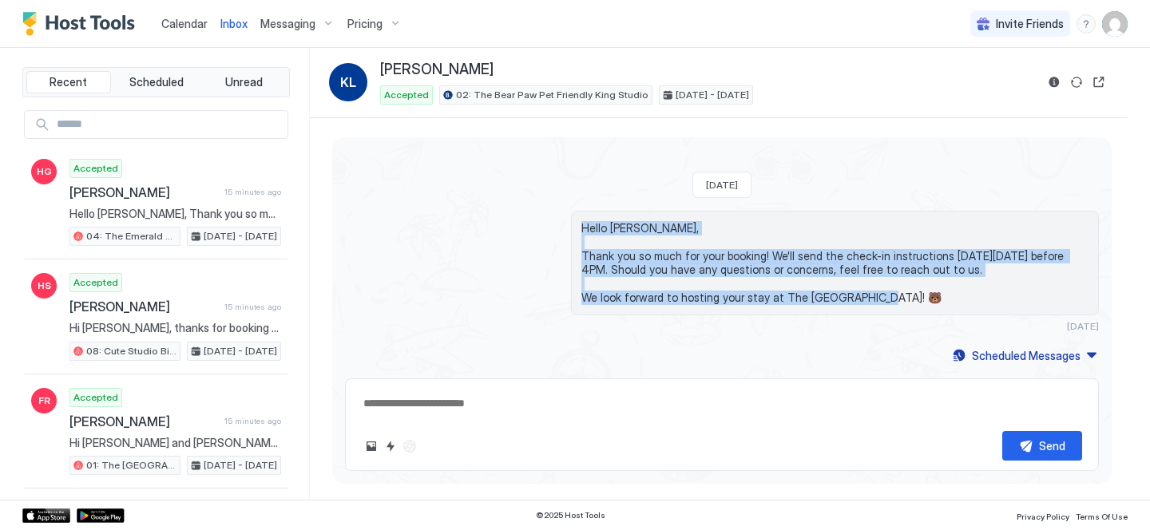
drag, startPoint x: 902, startPoint y: 297, endPoint x: 580, endPoint y: 216, distance: 332.7
click at [580, 216] on div "Hello [PERSON_NAME], Thank you so much for your booking! We'll send the check-i…" at bounding box center [835, 263] width 528 height 105
copy span "Hello [PERSON_NAME], Thank you so much for your booking! We'll send the check-i…"
click at [971, 347] on button "Scheduled Messages" at bounding box center [1024, 356] width 149 height 22
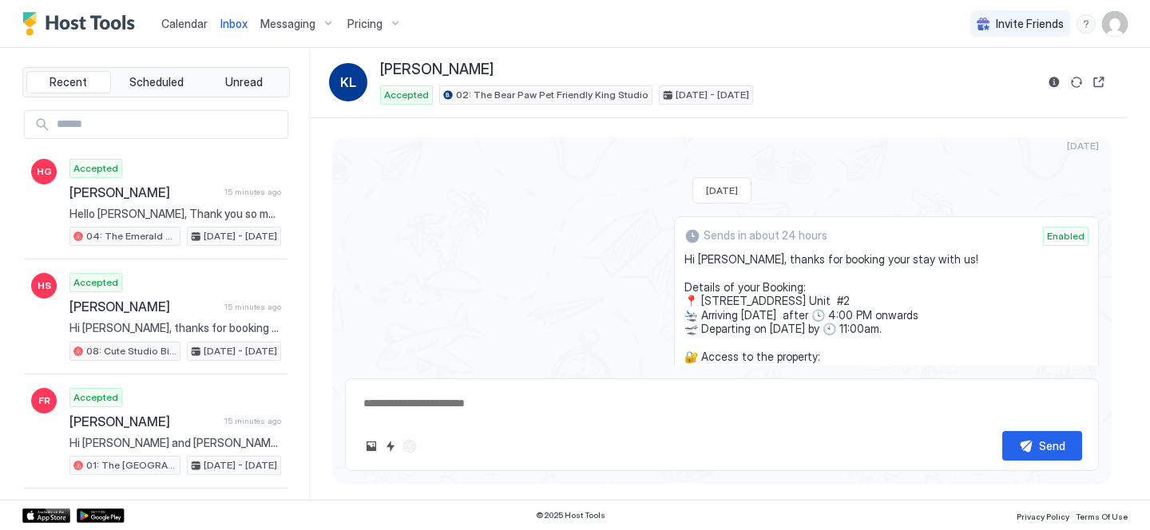
scroll to position [136, 0]
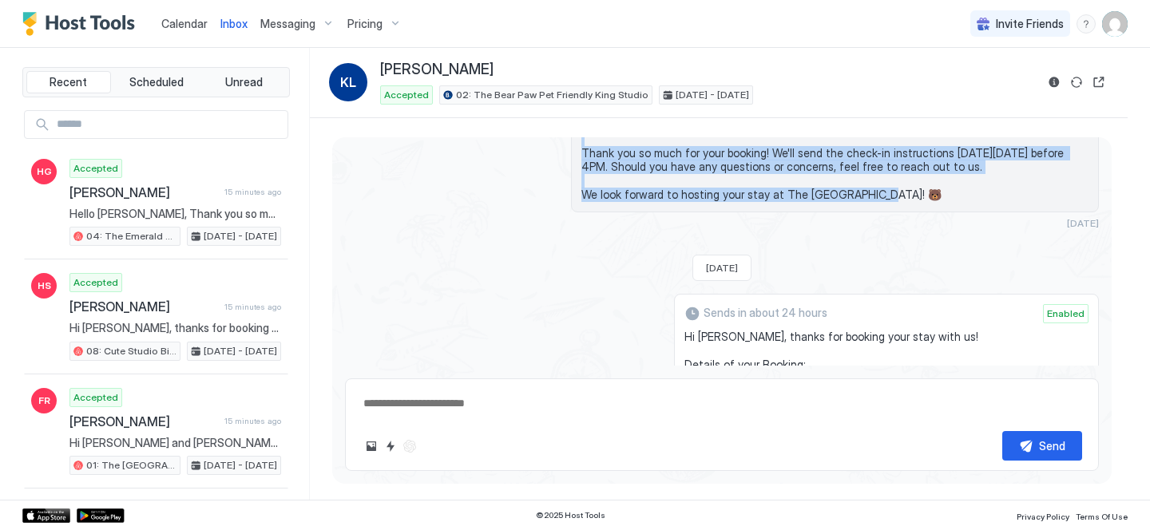
drag, startPoint x: 811, startPoint y: 267, endPoint x: 707, endPoint y: 339, distance: 126.9
click at [707, 339] on div "Sends in about 24 hours Enabled Hi [PERSON_NAME], thanks for booking your stay …" at bounding box center [886, 483] width 425 height 378
copy span "Hi [PERSON_NAME], thanks for booking your stay with us! Details of your Booking…"
click at [192, 26] on span "Calendar" at bounding box center [184, 24] width 46 height 14
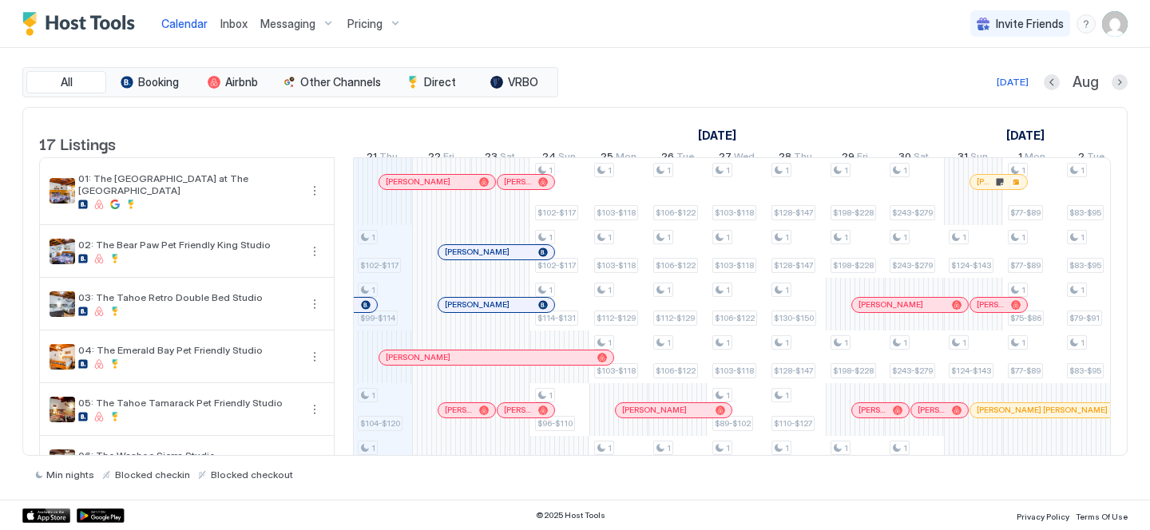
click at [234, 26] on span "Inbox" at bounding box center [233, 24] width 27 height 14
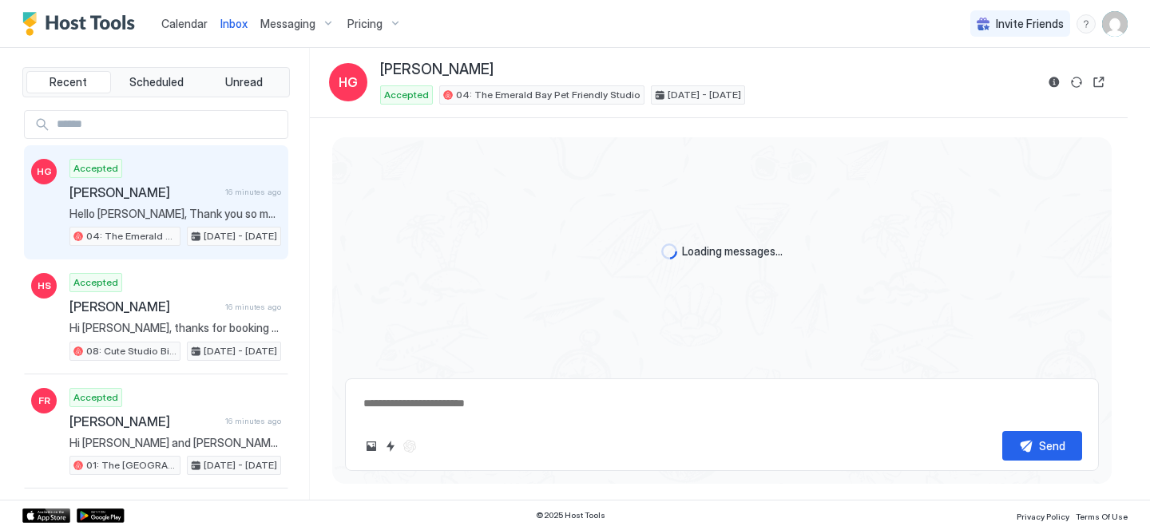
click at [934, 520] on div "© 2025 Host Tools Privacy Policy Terms Of Use" at bounding box center [575, 515] width 1150 height 30
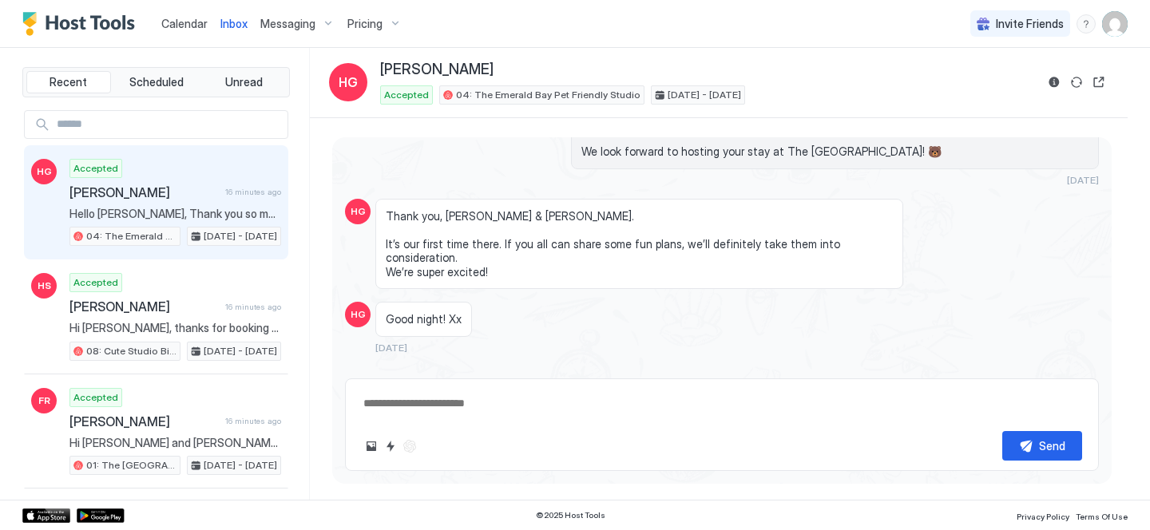
scroll to position [109, 0]
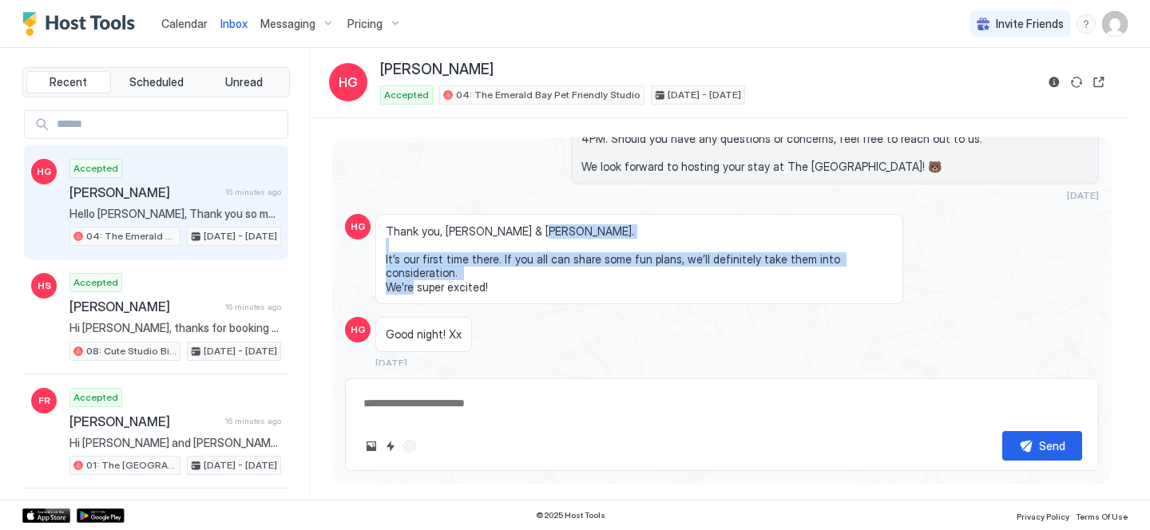
drag, startPoint x: 484, startPoint y: 274, endPoint x: 383, endPoint y: 258, distance: 101.9
click at [383, 258] on div "Thank you, [PERSON_NAME] & [PERSON_NAME]. It’s our first time there. If you all…" at bounding box center [639, 259] width 528 height 91
click at [409, 414] on textarea at bounding box center [722, 404] width 720 height 30
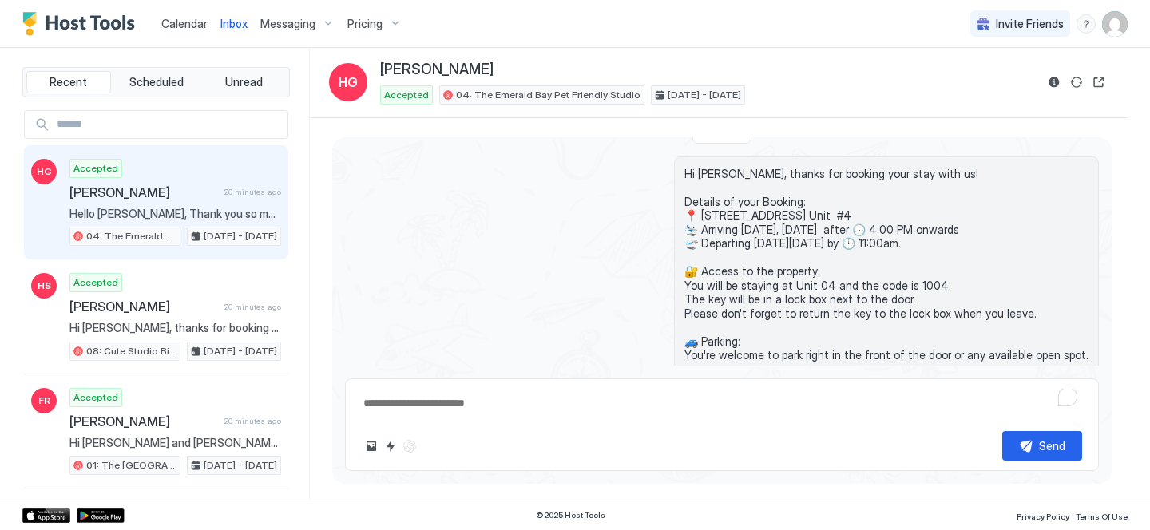
scroll to position [514, 0]
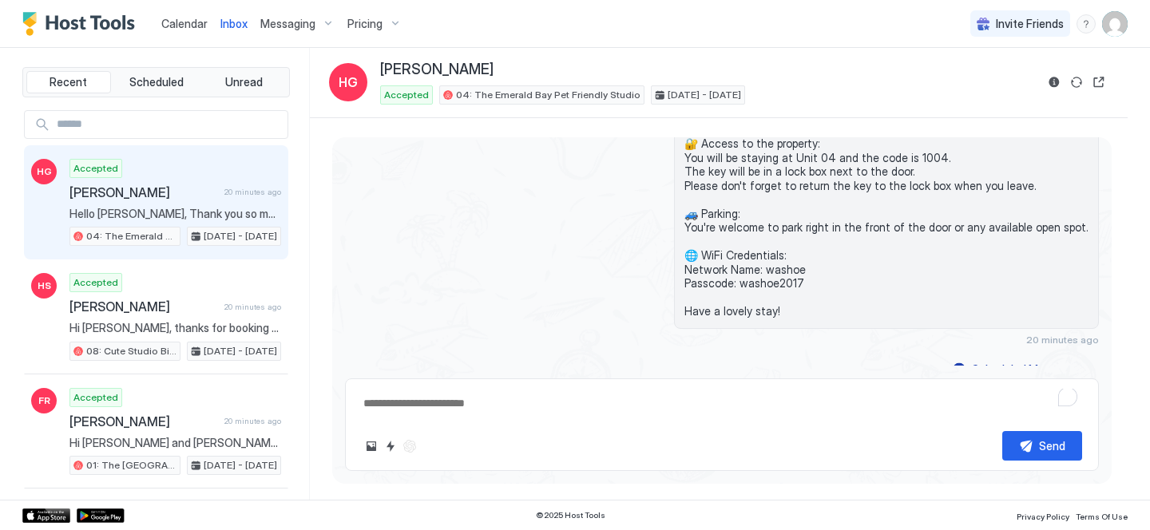
type textarea "*"
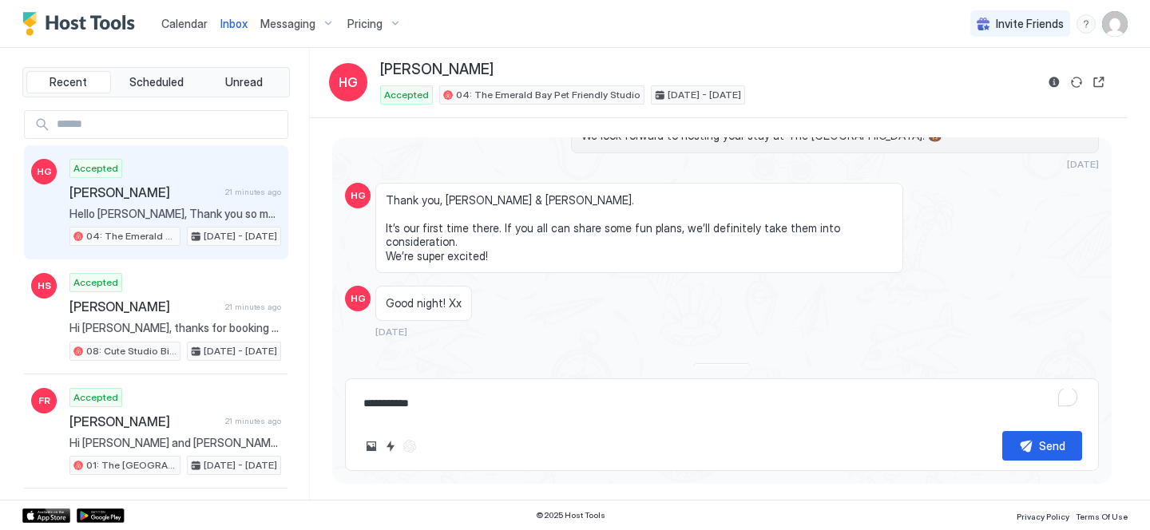
scroll to position [142, 0]
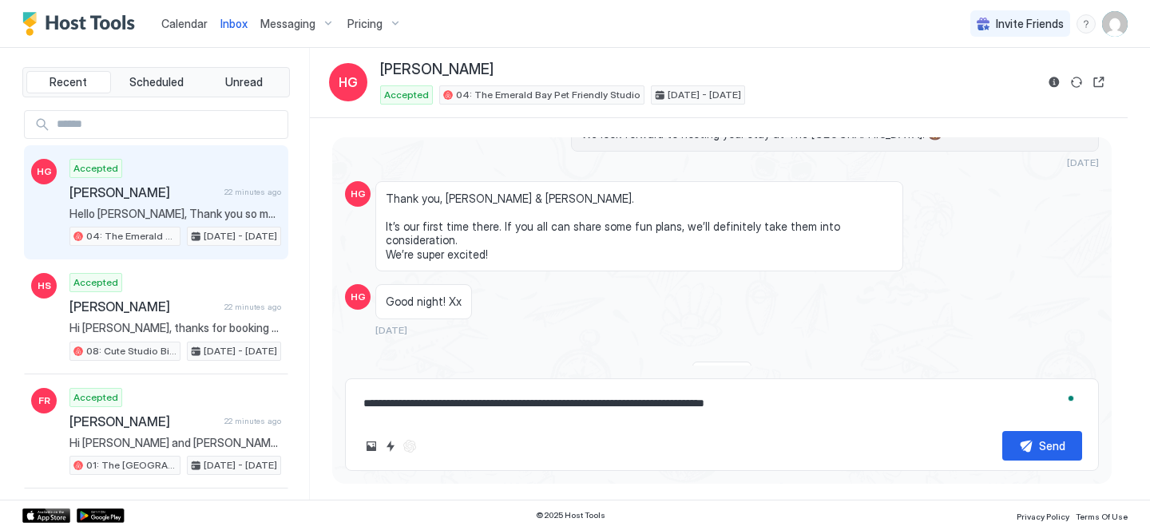
paste textarea "**********"
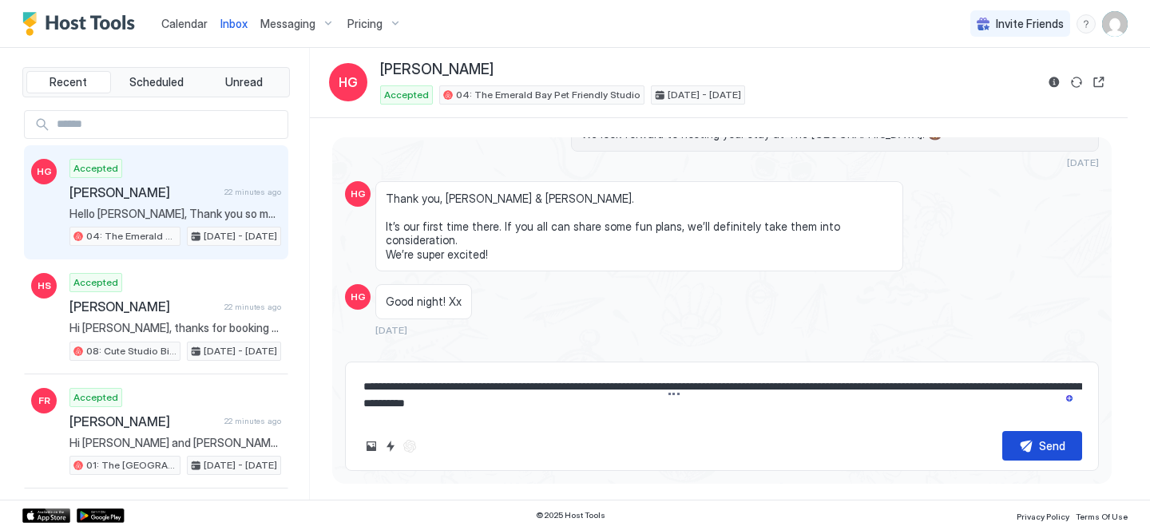
type textarea "**********"
click at [1052, 440] on div "Send" at bounding box center [1052, 446] width 26 height 17
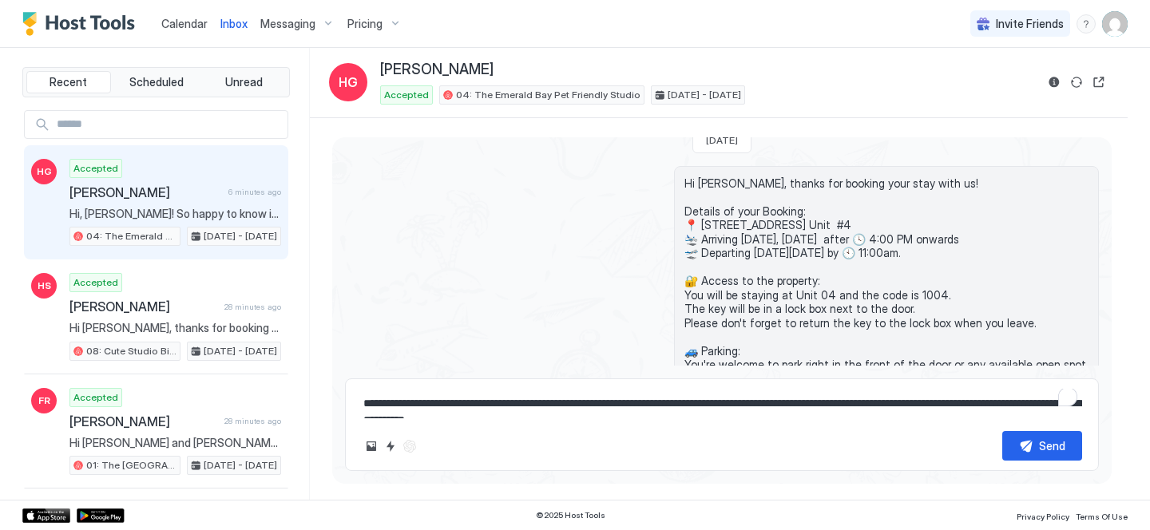
scroll to position [592, 0]
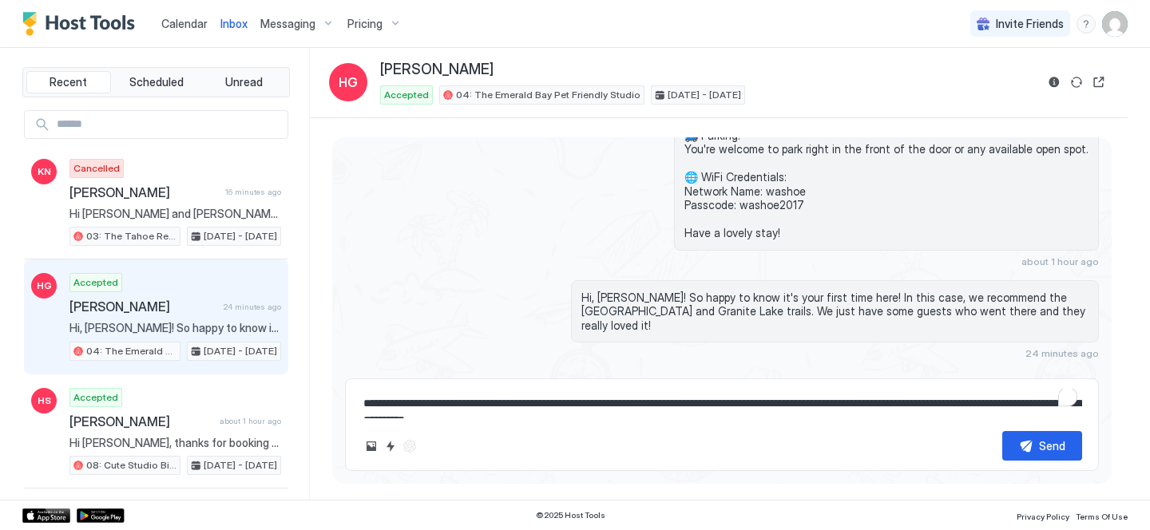
click at [208, 23] on div "Calendar" at bounding box center [184, 24] width 59 height 30
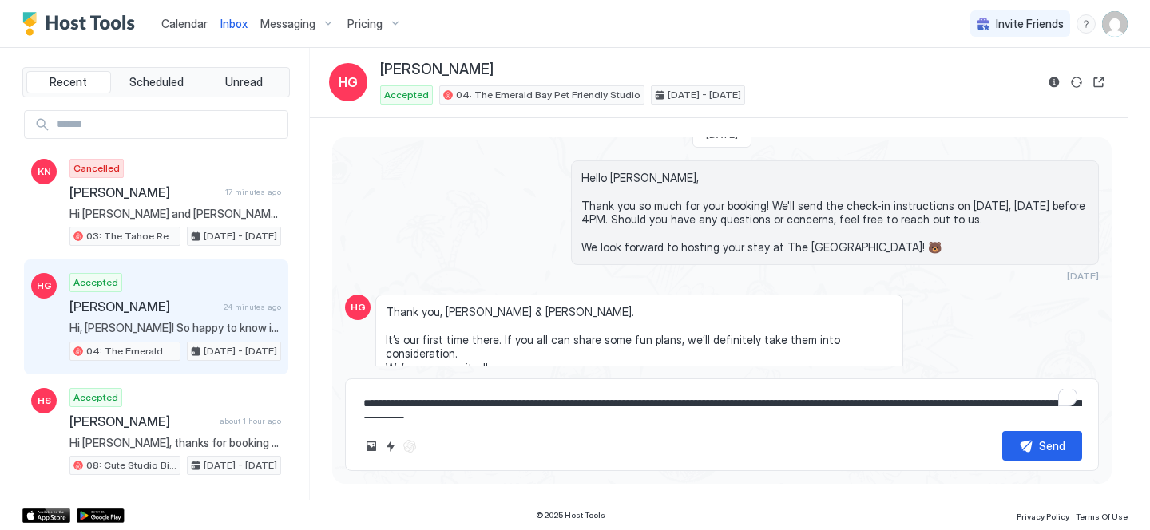
scroll to position [0, 0]
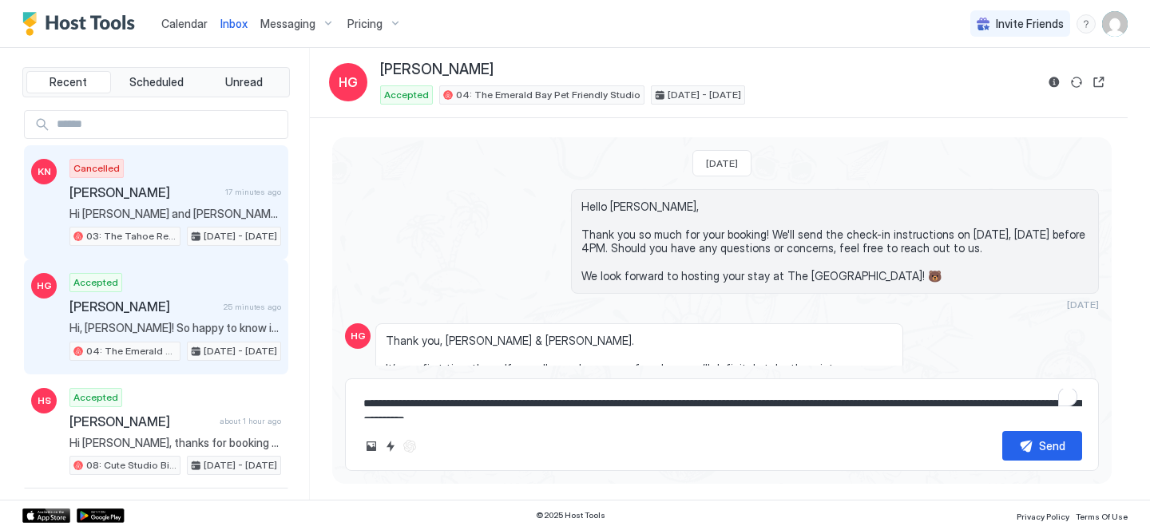
click at [209, 168] on div "Cancelled [PERSON_NAME] 17 minutes ago Hi [PERSON_NAME] and [PERSON_NAME], my h…" at bounding box center [175, 203] width 212 height 88
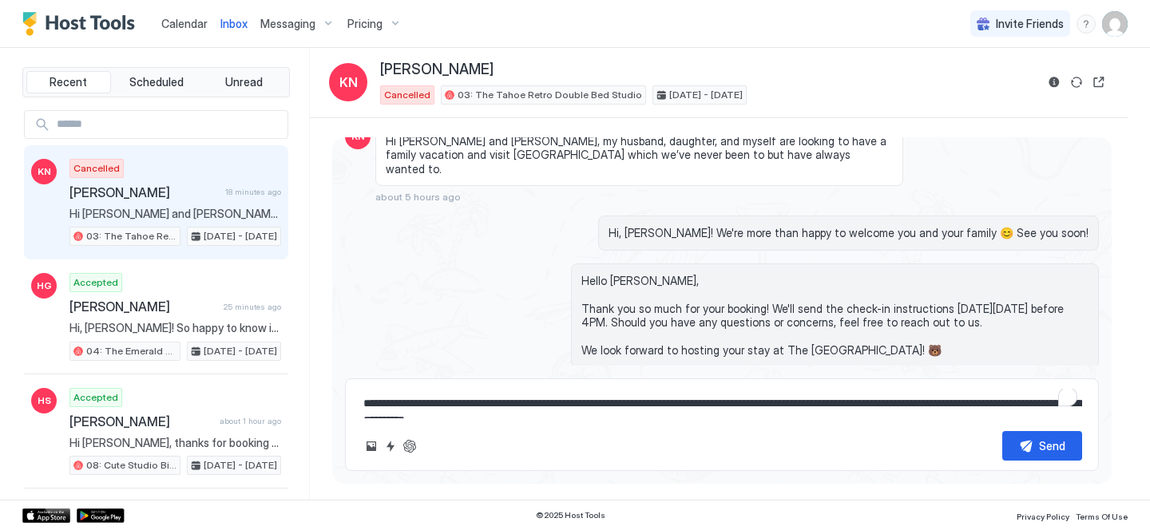
scroll to position [134, 0]
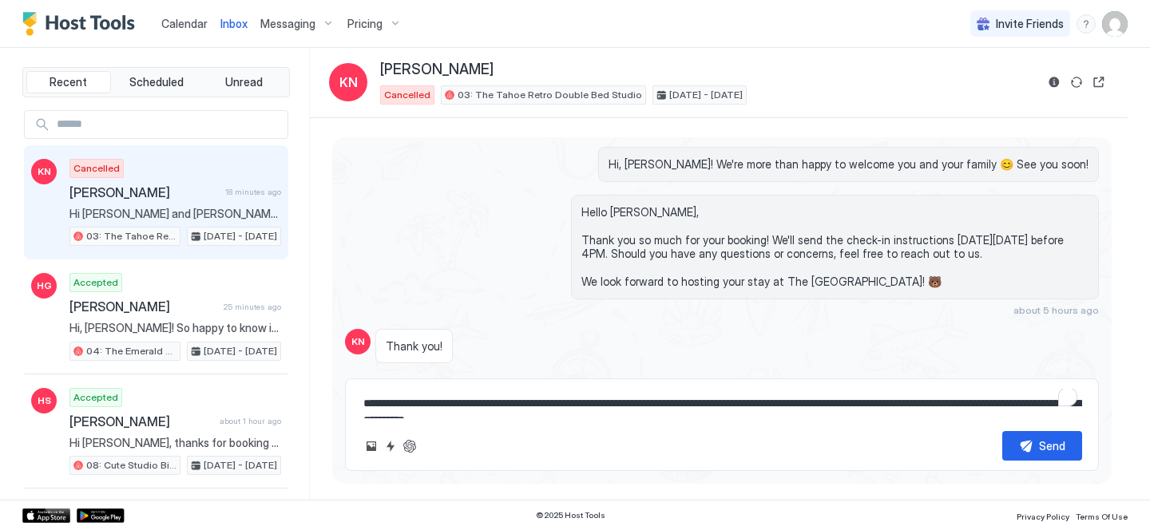
click at [181, 26] on span "Calendar" at bounding box center [184, 24] width 46 height 14
